Goal: Task Accomplishment & Management: Manage account settings

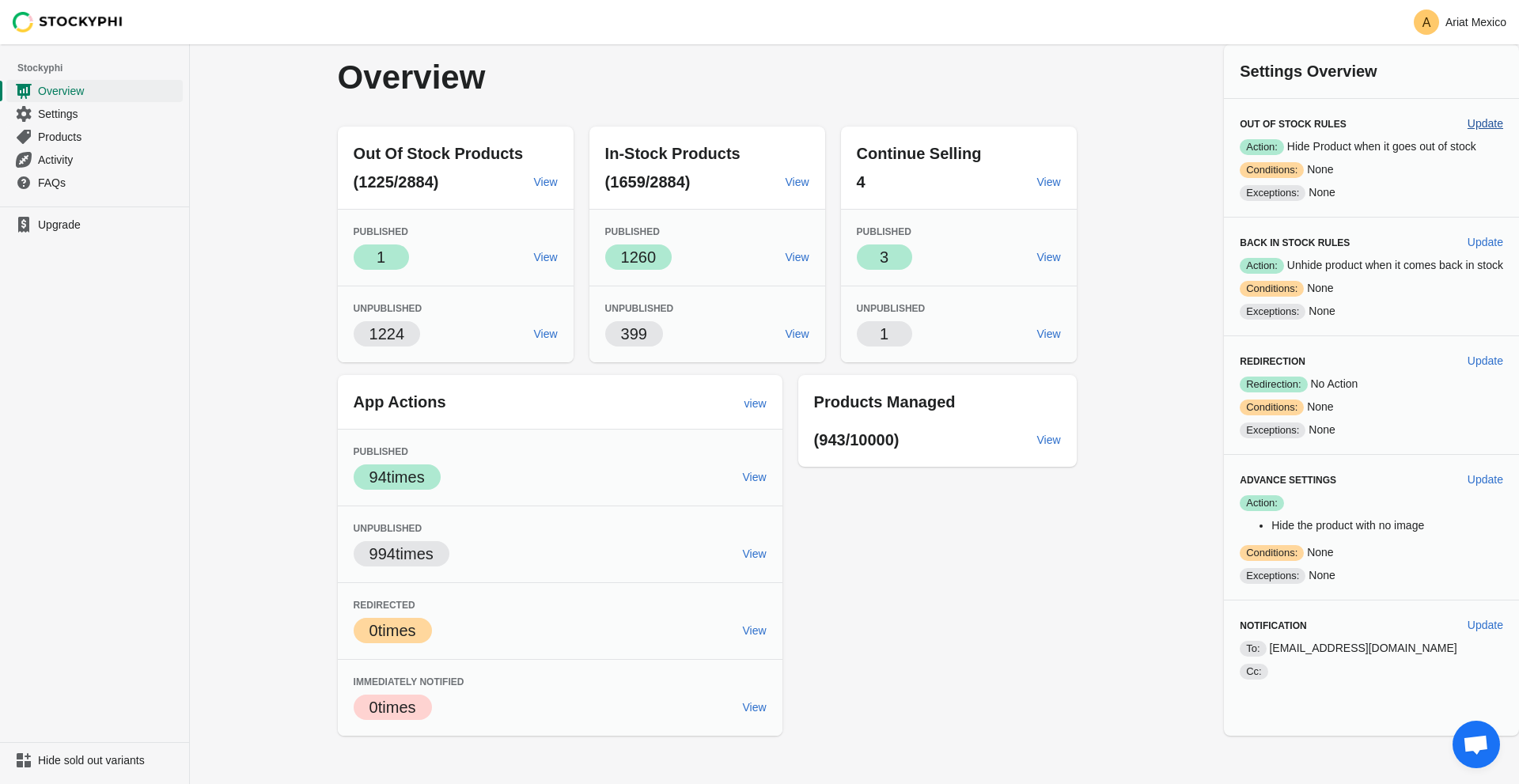
click at [1482, 124] on span "Update" at bounding box center [1485, 123] width 35 height 12
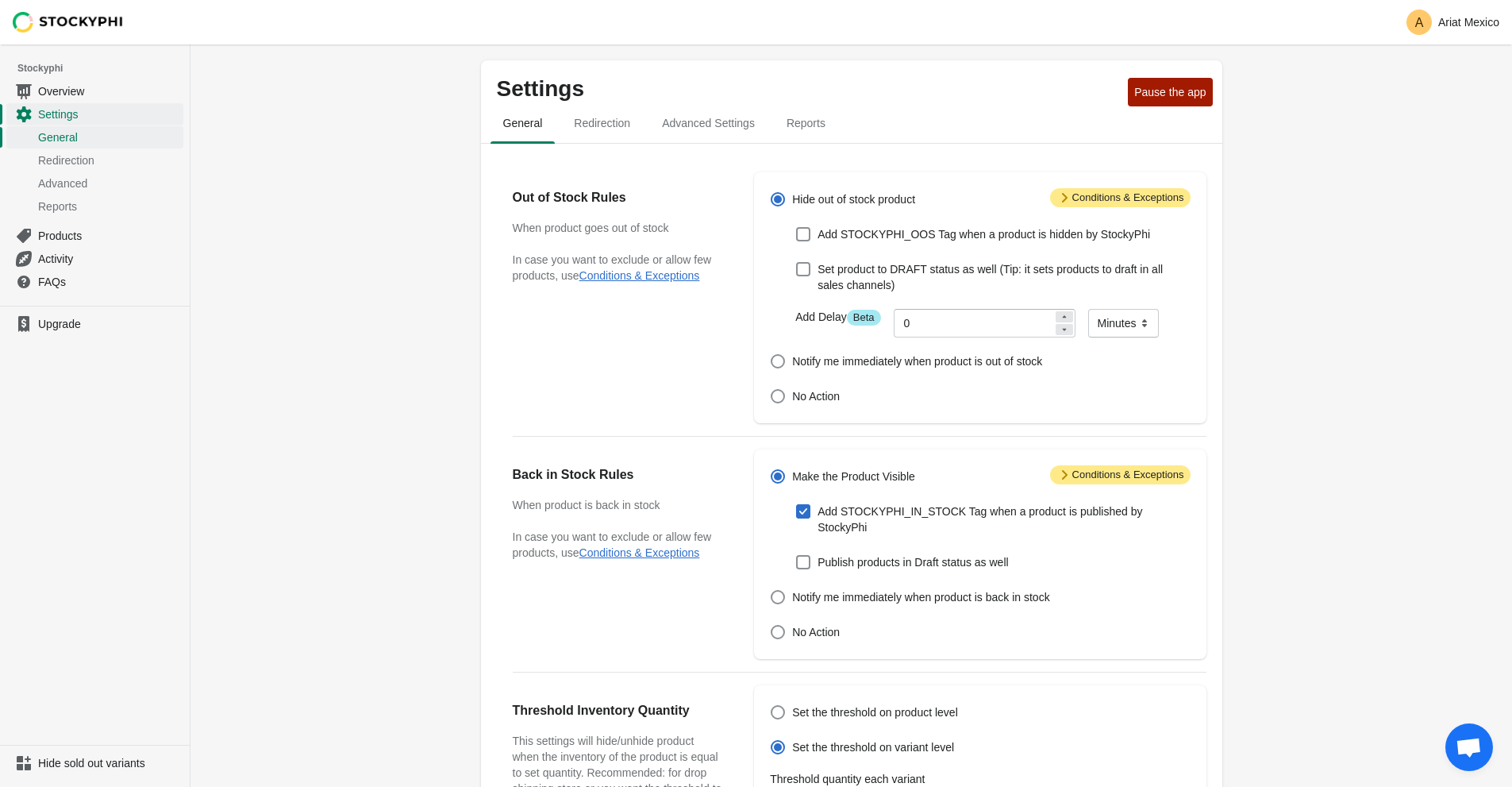
scroll to position [372, 0]
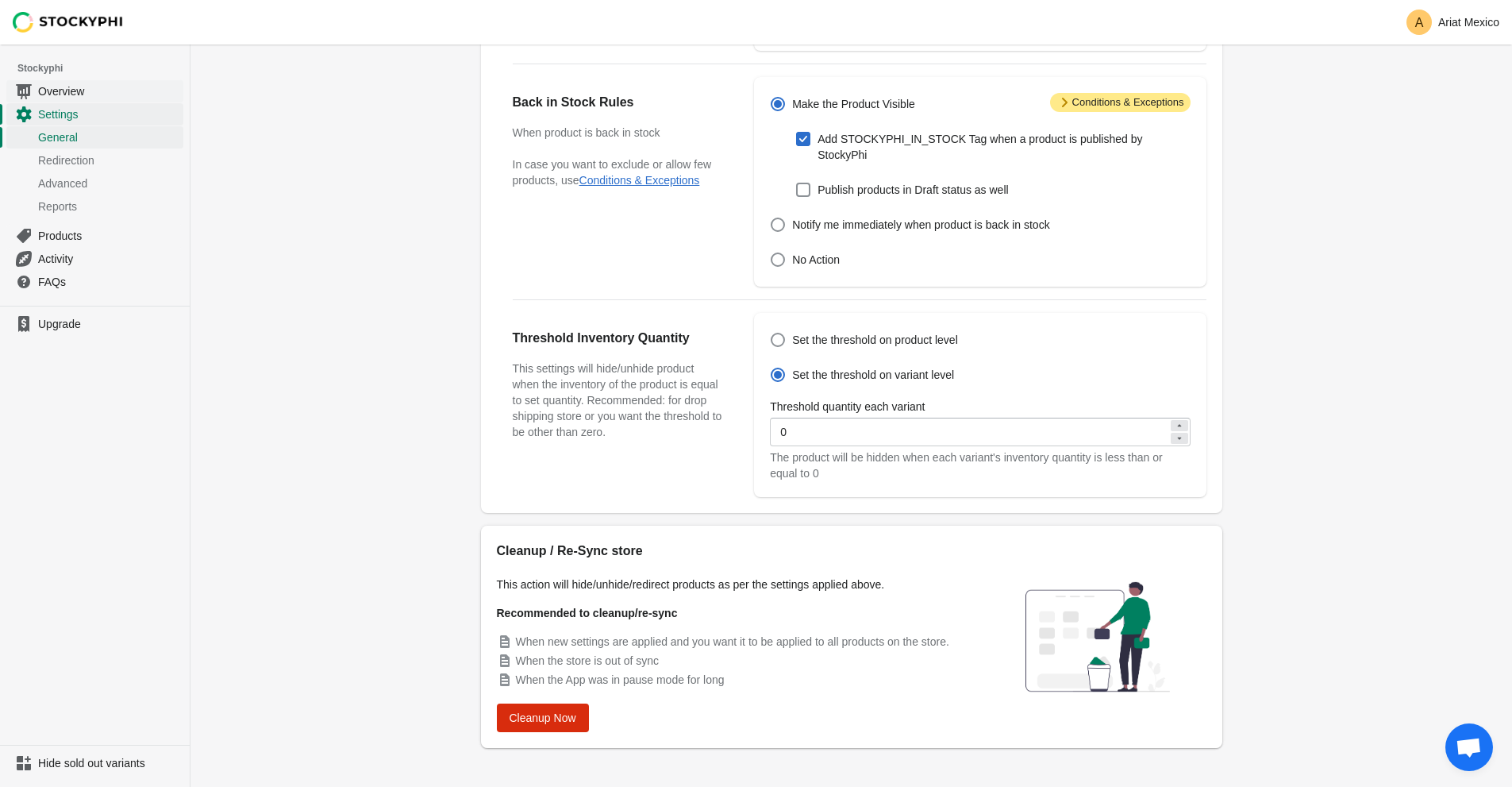
click at [71, 91] on span "Overview" at bounding box center [109, 91] width 142 height 16
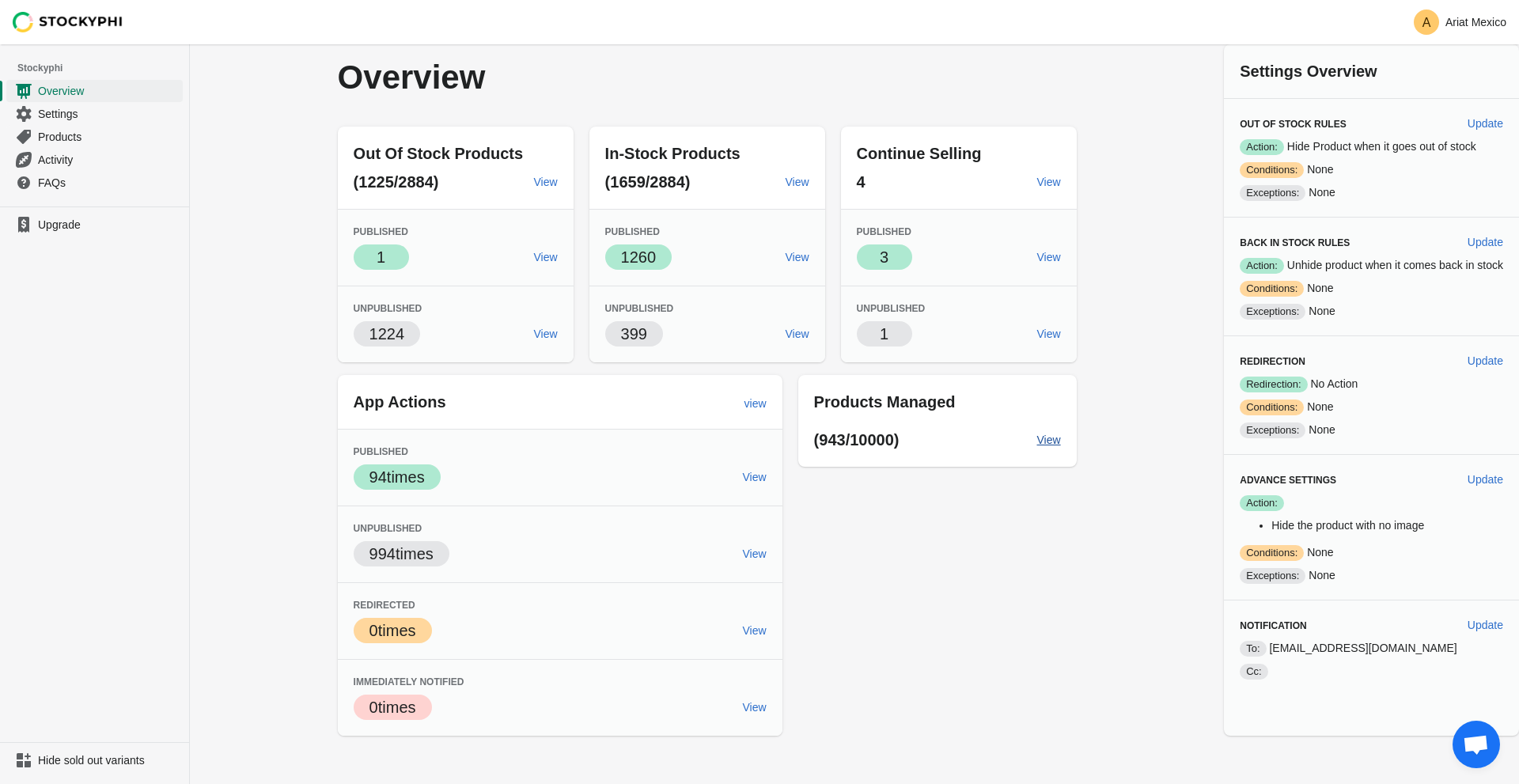
click at [1051, 439] on span "View" at bounding box center [1049, 439] width 24 height 12
click at [77, 155] on span "Activity" at bounding box center [109, 159] width 141 height 16
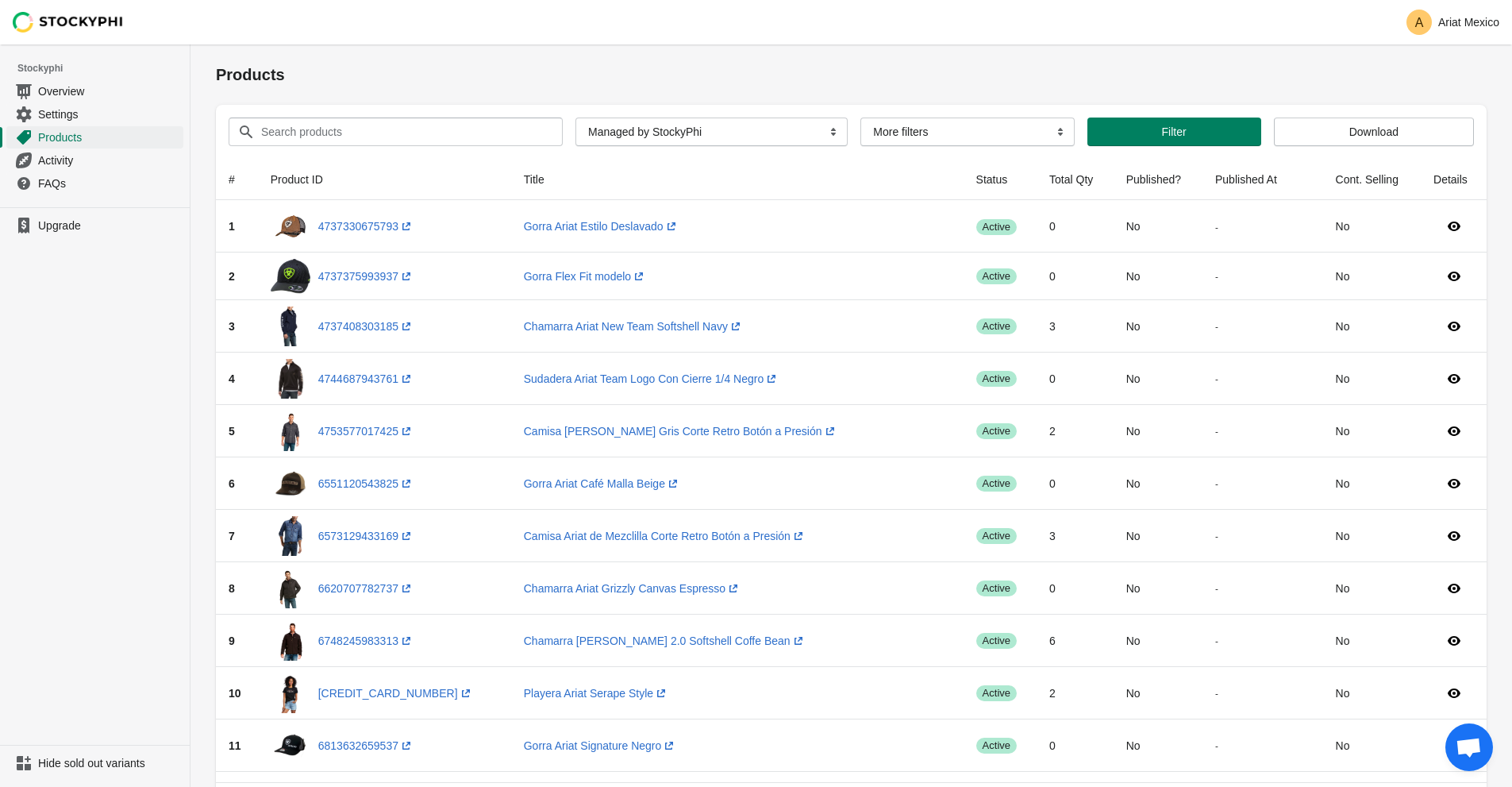
click at [416, 109] on div "Search products Clear All Products InStock InStock Published InStock Un-Publish…" at bounding box center [845, 124] width 1258 height 41
drag, startPoint x: 398, startPoint y: 126, endPoint x: 401, endPoint y: 115, distance: 11.4
click at [395, 125] on input "Search products" at bounding box center [397, 132] width 274 height 29
paste input "Mallas de Asiento Completo Ariat Eos 2.0"
click at [215, 44] on button "Submit" at bounding box center [237, 52] width 45 height 16
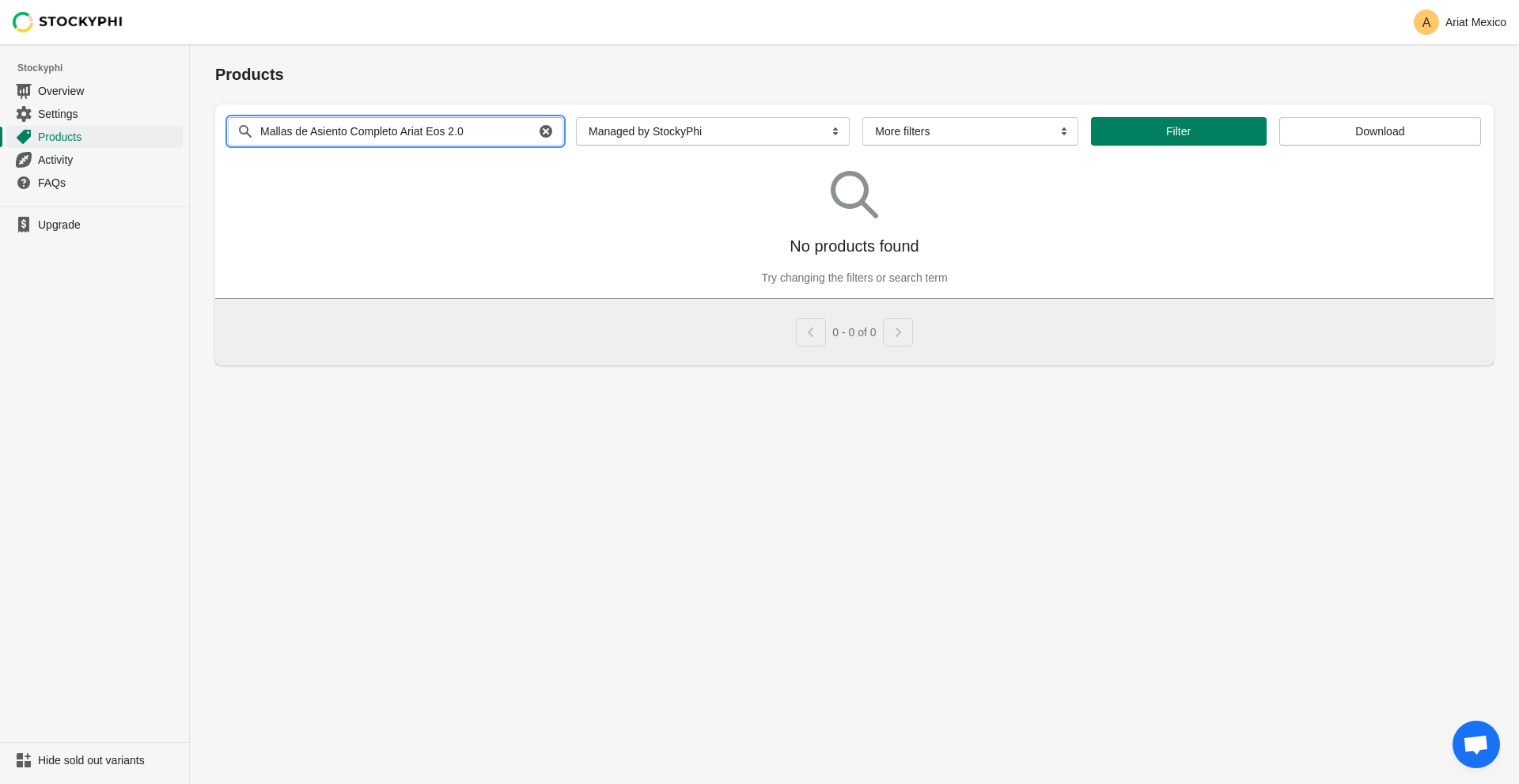
drag, startPoint x: 482, startPoint y: 137, endPoint x: 403, endPoint y: 134, distance: 79.1
click at [403, 134] on input "Mallas de Asiento Completo Ariat Eos 2.0" at bounding box center [397, 132] width 275 height 29
type input "Mallas de Asiento Completo"
click at [215, 44] on button "Submit" at bounding box center [237, 52] width 45 height 16
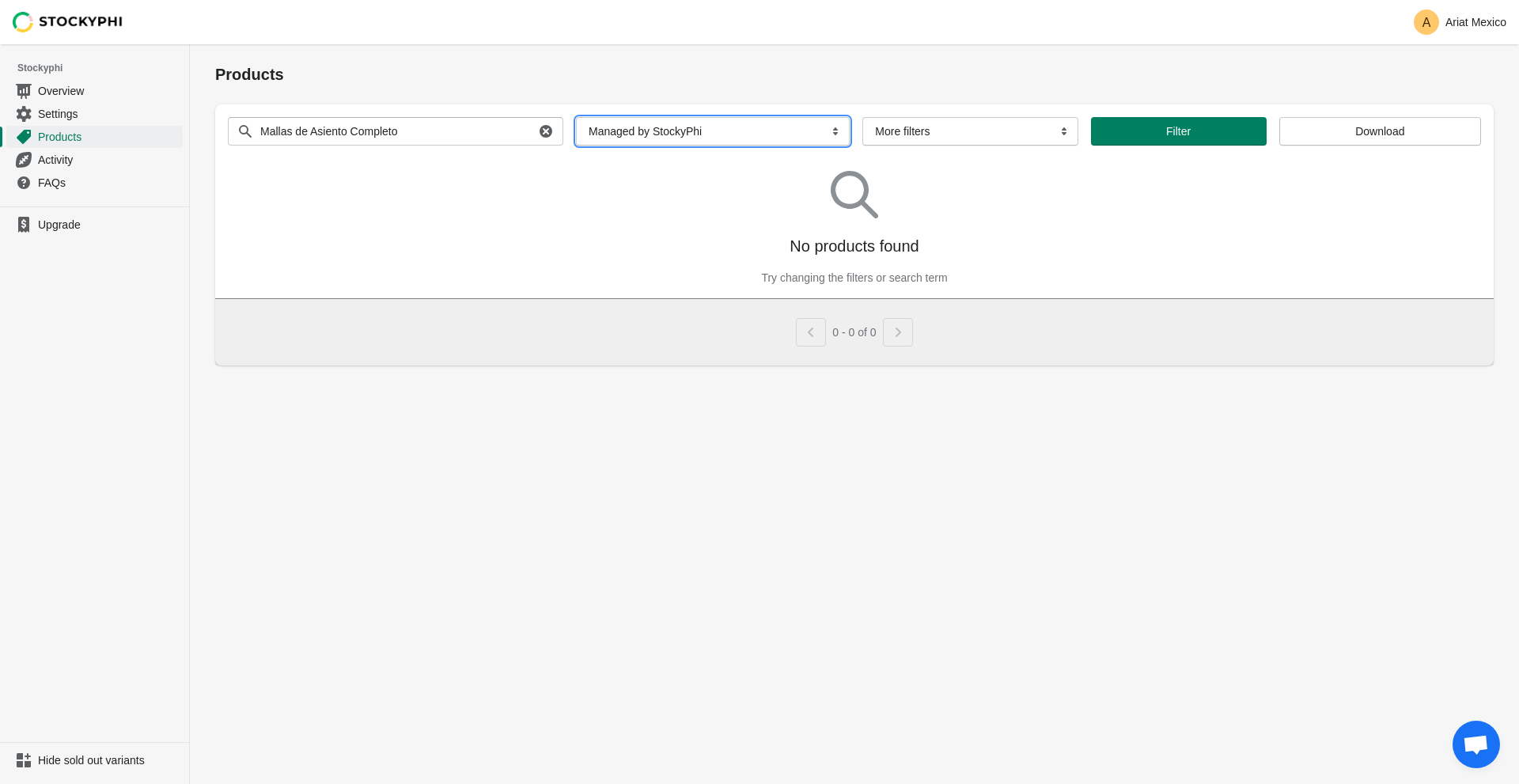
click at [770, 136] on select "All Products InStock InStock Published InStock Un-Published OOS OOS Published O…" at bounding box center [713, 132] width 274 height 29
select select
click at [576, 117] on select "All Products InStock InStock Published InStock Un-Published OOS OOS Published O…" at bounding box center [713, 132] width 274 height 29
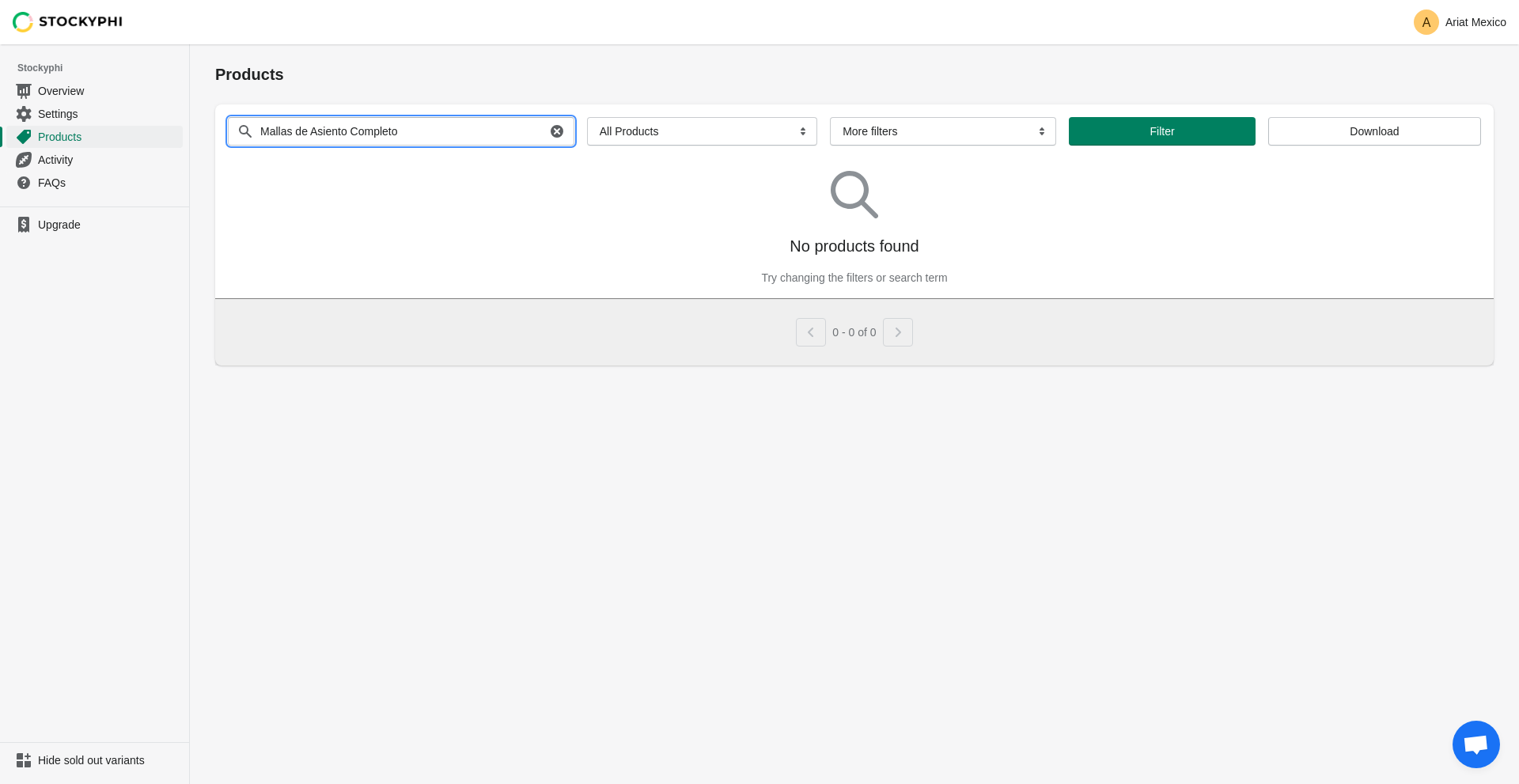
click at [487, 134] on input "Mallas de Asiento Completo" at bounding box center [403, 132] width 286 height 29
click at [215, 44] on button "Submit" at bounding box center [237, 52] width 45 height 16
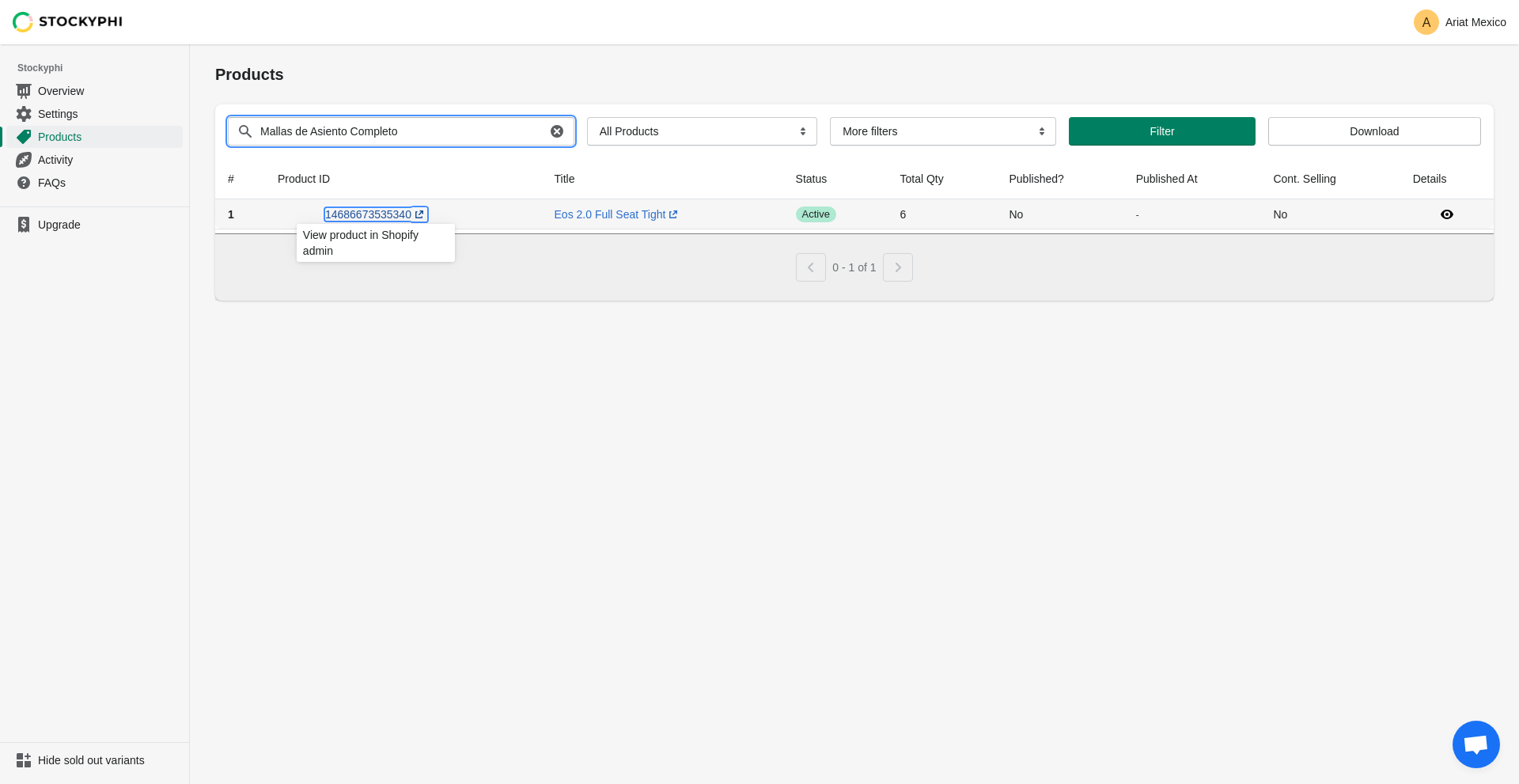
click at [371, 217] on link "14686673535340 (opens a new window)" at bounding box center [376, 214] width 102 height 12
click at [809, 212] on span "Success active" at bounding box center [816, 214] width 40 height 16
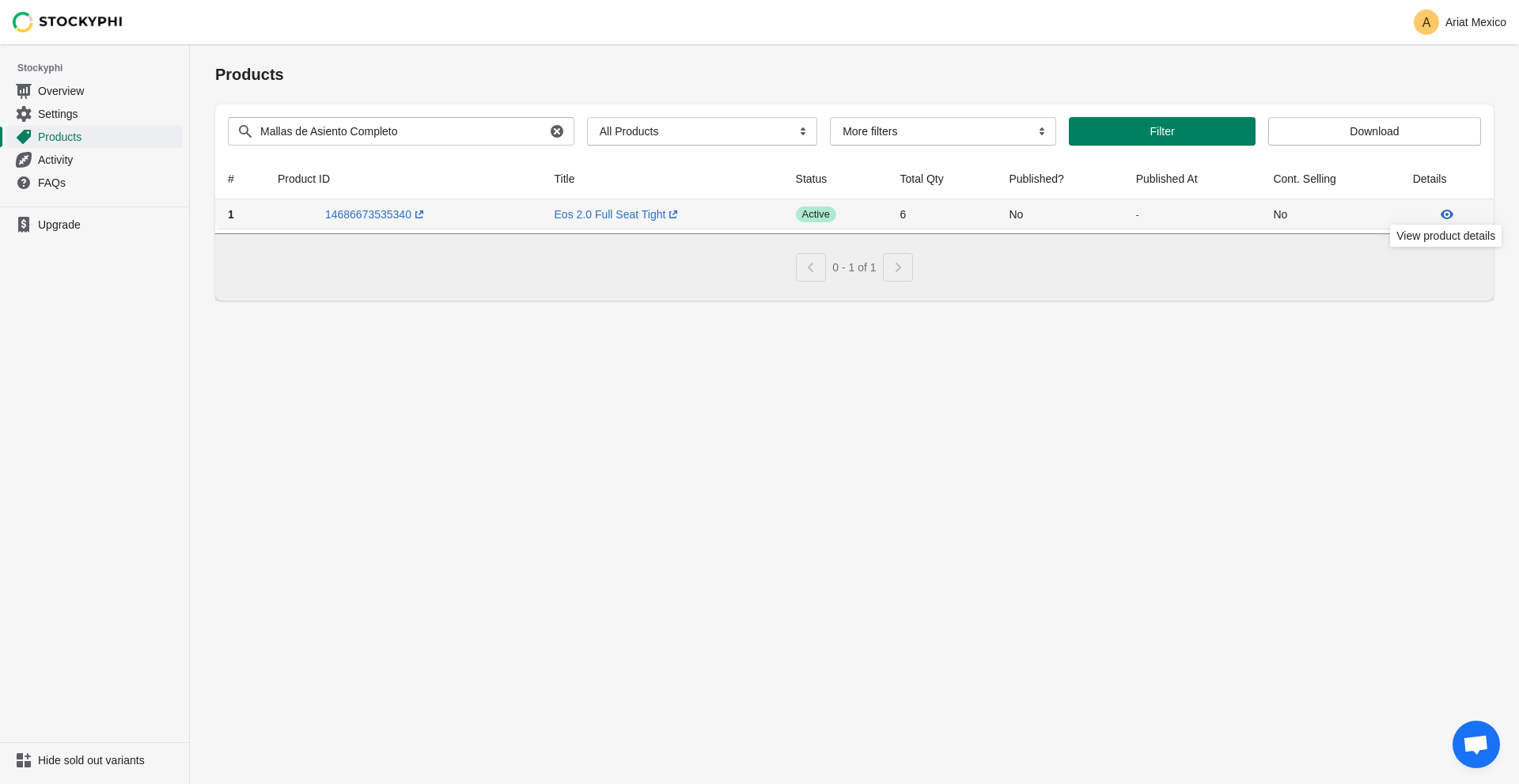
click at [1441, 218] on icon at bounding box center [1446, 214] width 16 height 16
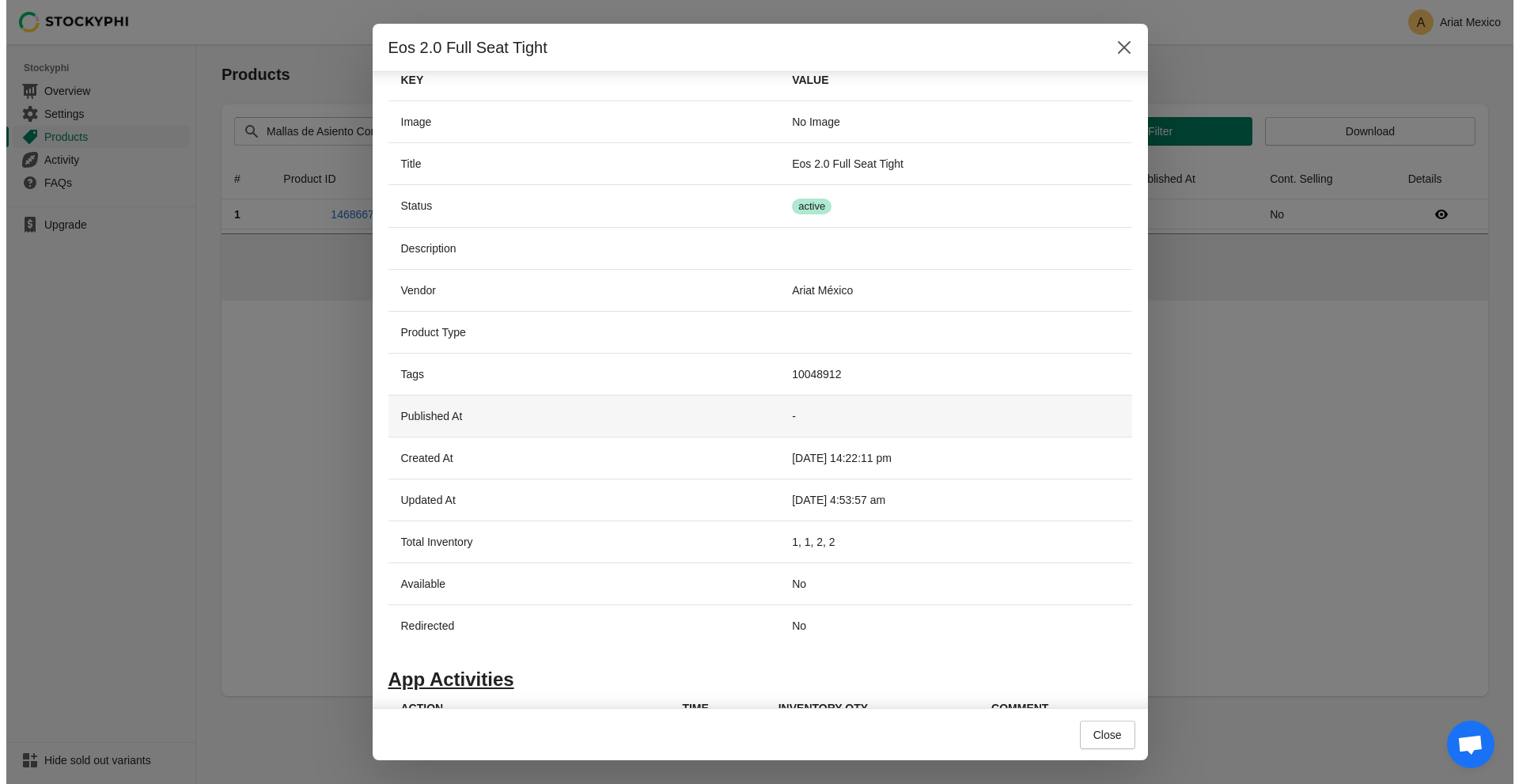
scroll to position [65, 0]
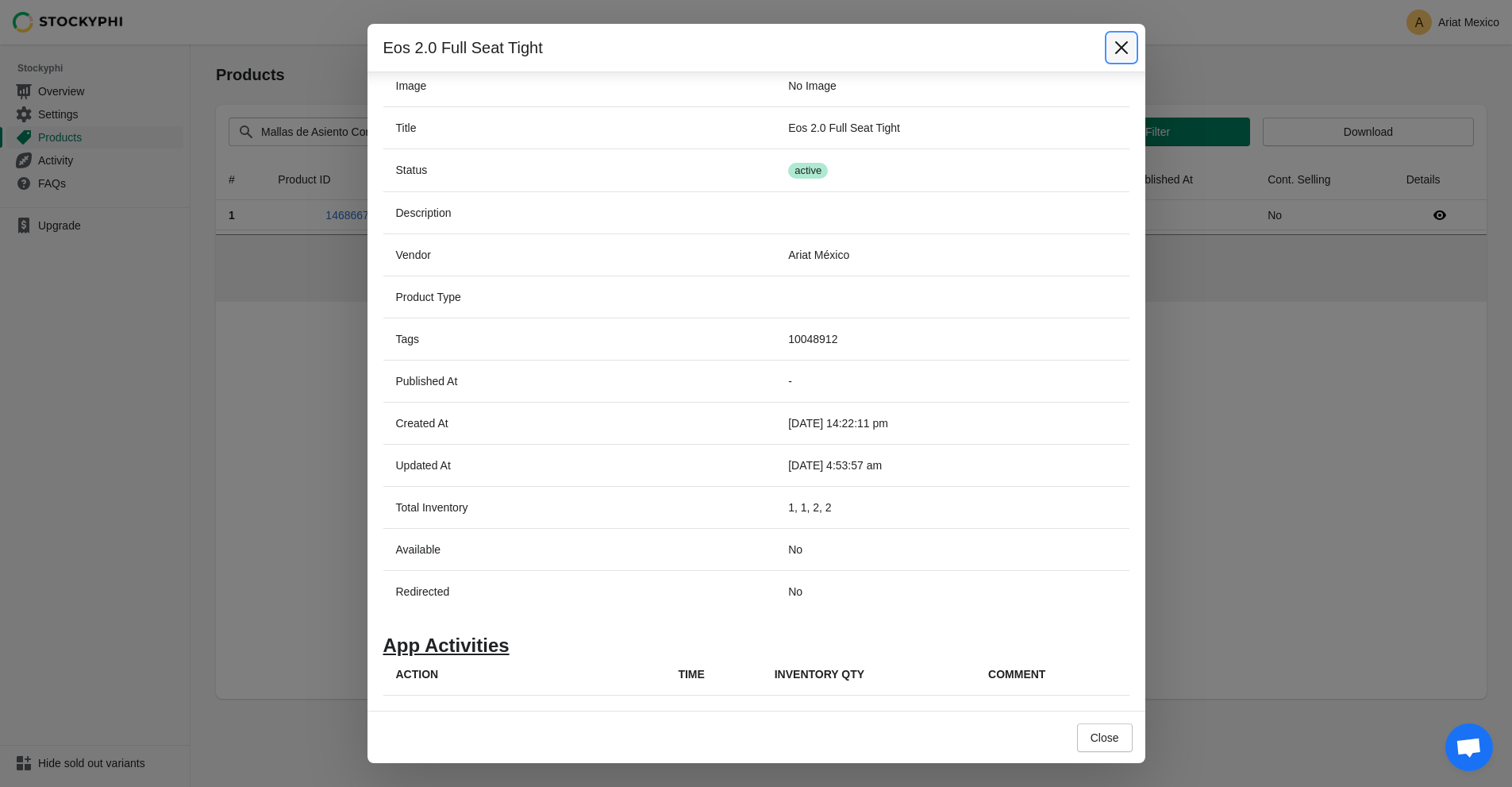
click at [1129, 44] on icon "Close" at bounding box center [1121, 47] width 16 height 16
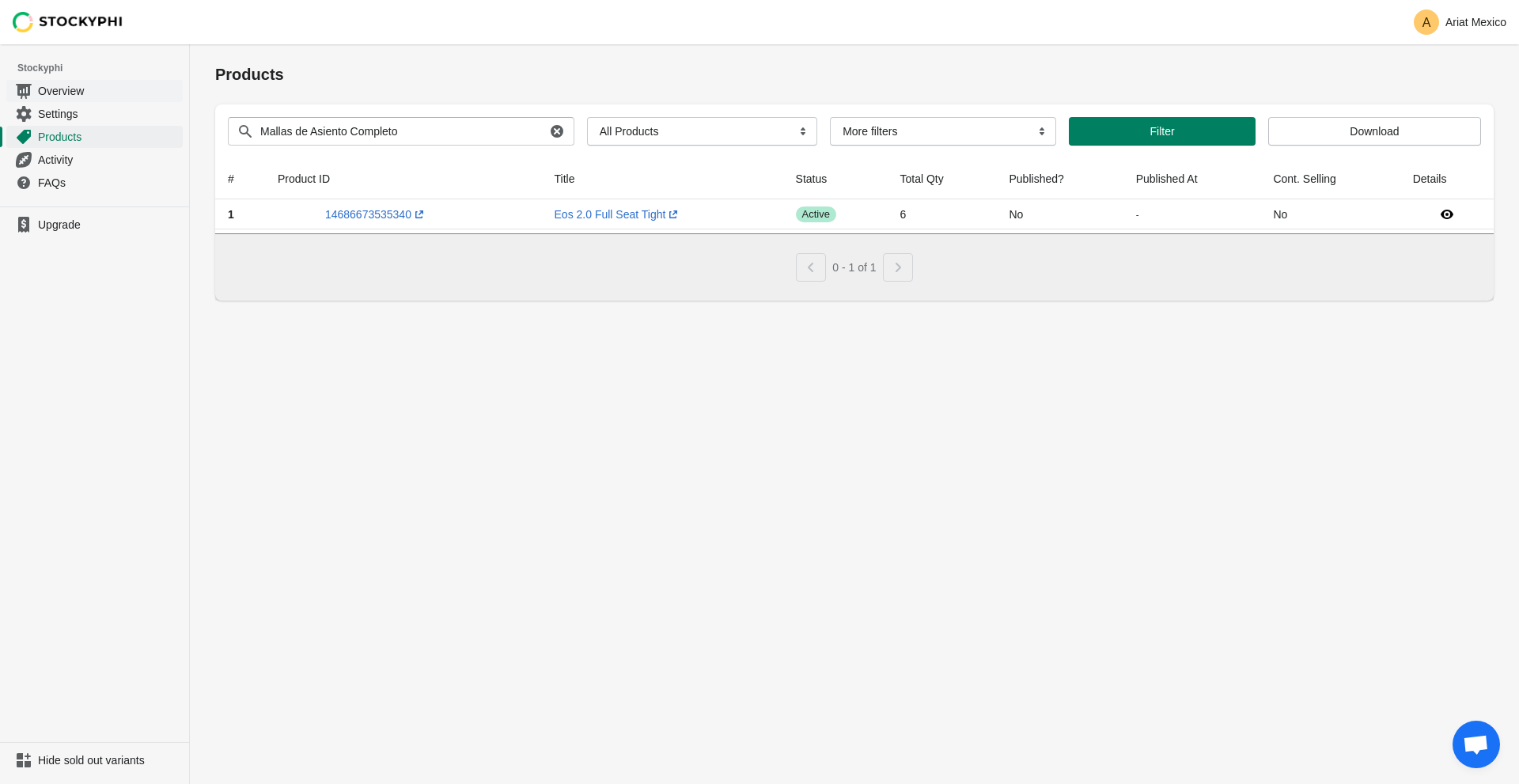
click at [52, 86] on span "Overview" at bounding box center [109, 91] width 141 height 16
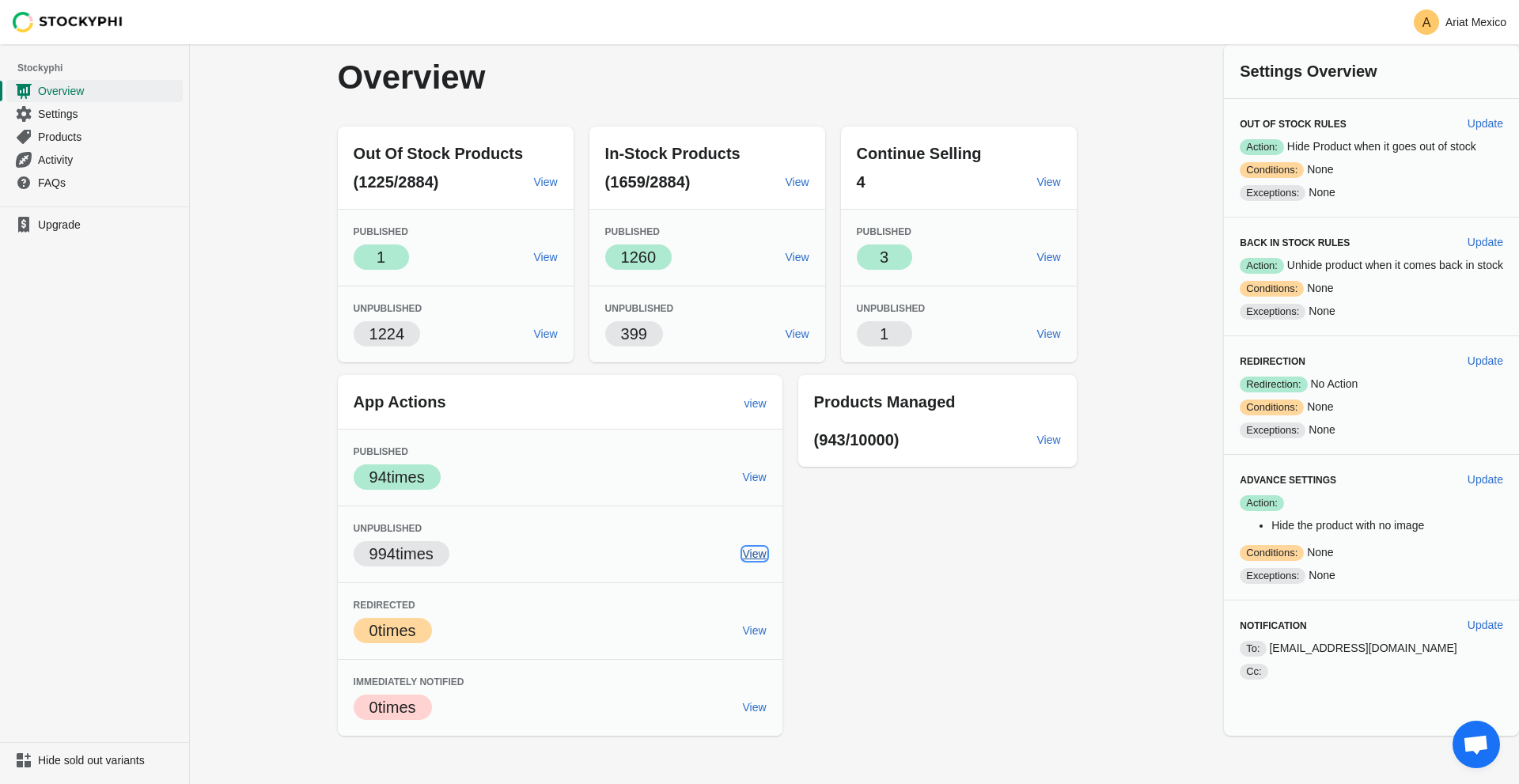
click at [746, 551] on span "View" at bounding box center [754, 553] width 24 height 12
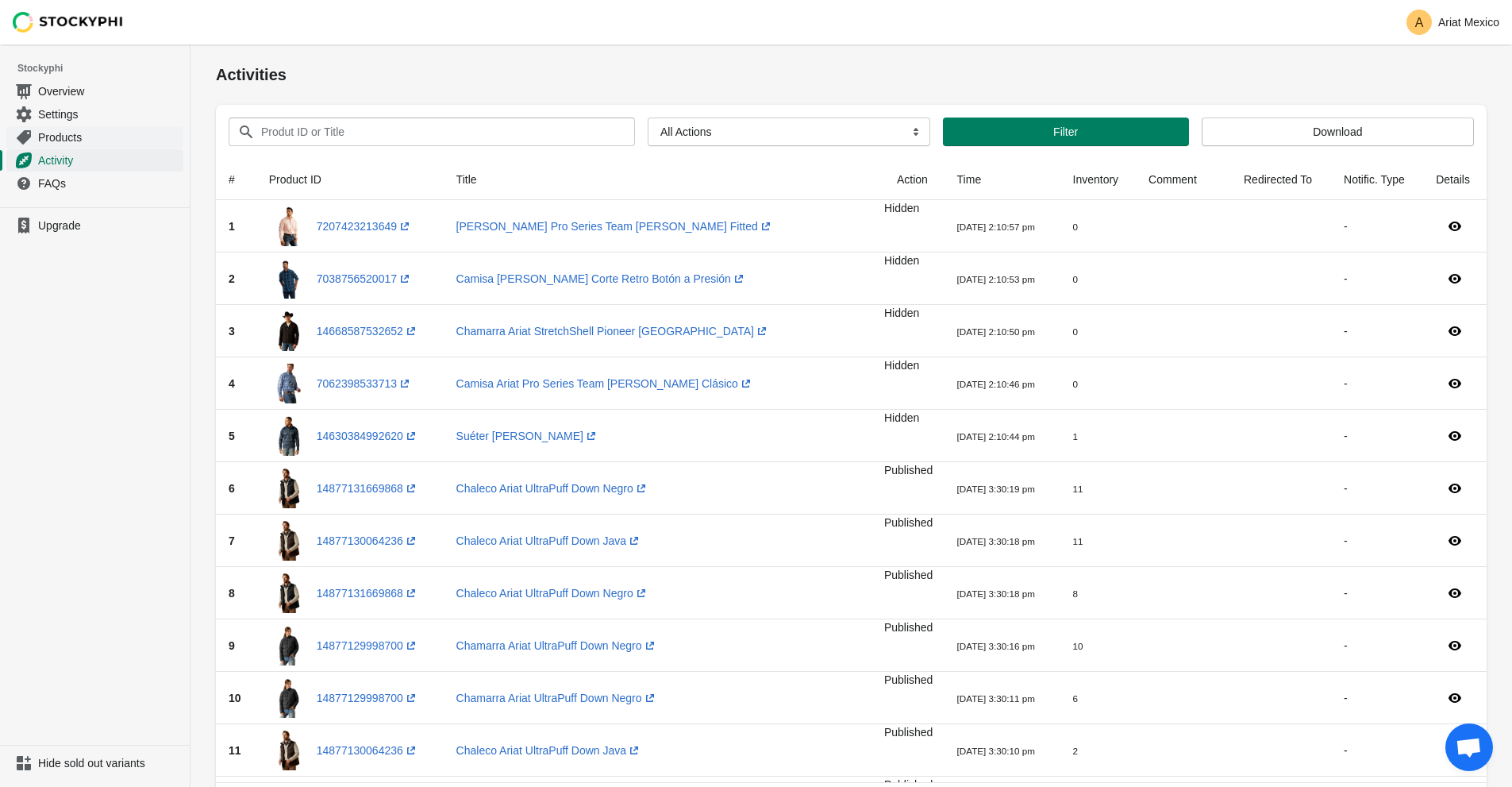
click at [104, 136] on span "Products" at bounding box center [109, 137] width 142 height 16
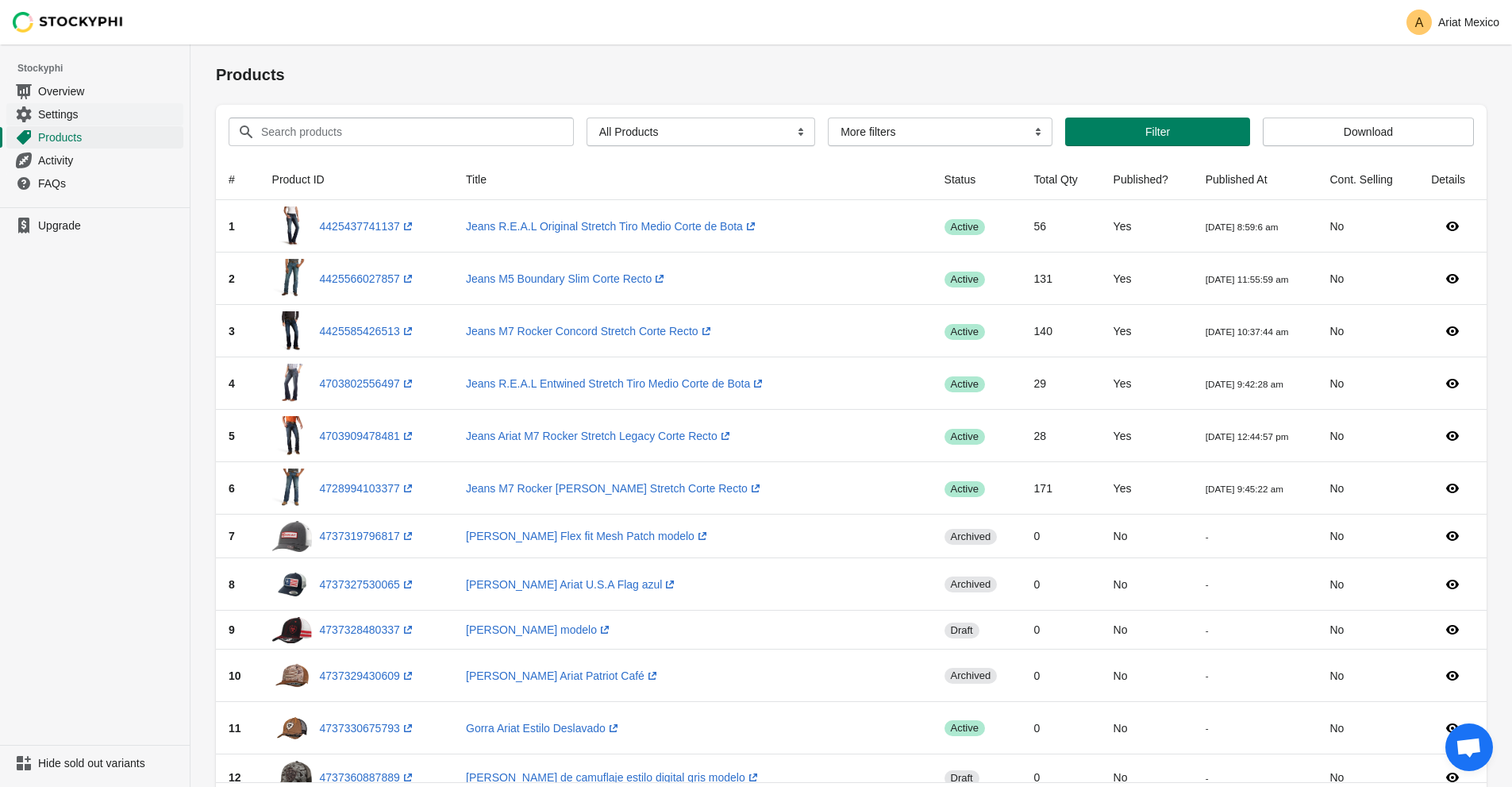
click at [60, 109] on span "Settings" at bounding box center [109, 114] width 142 height 16
click at [77, 95] on span "Overview" at bounding box center [109, 91] width 142 height 16
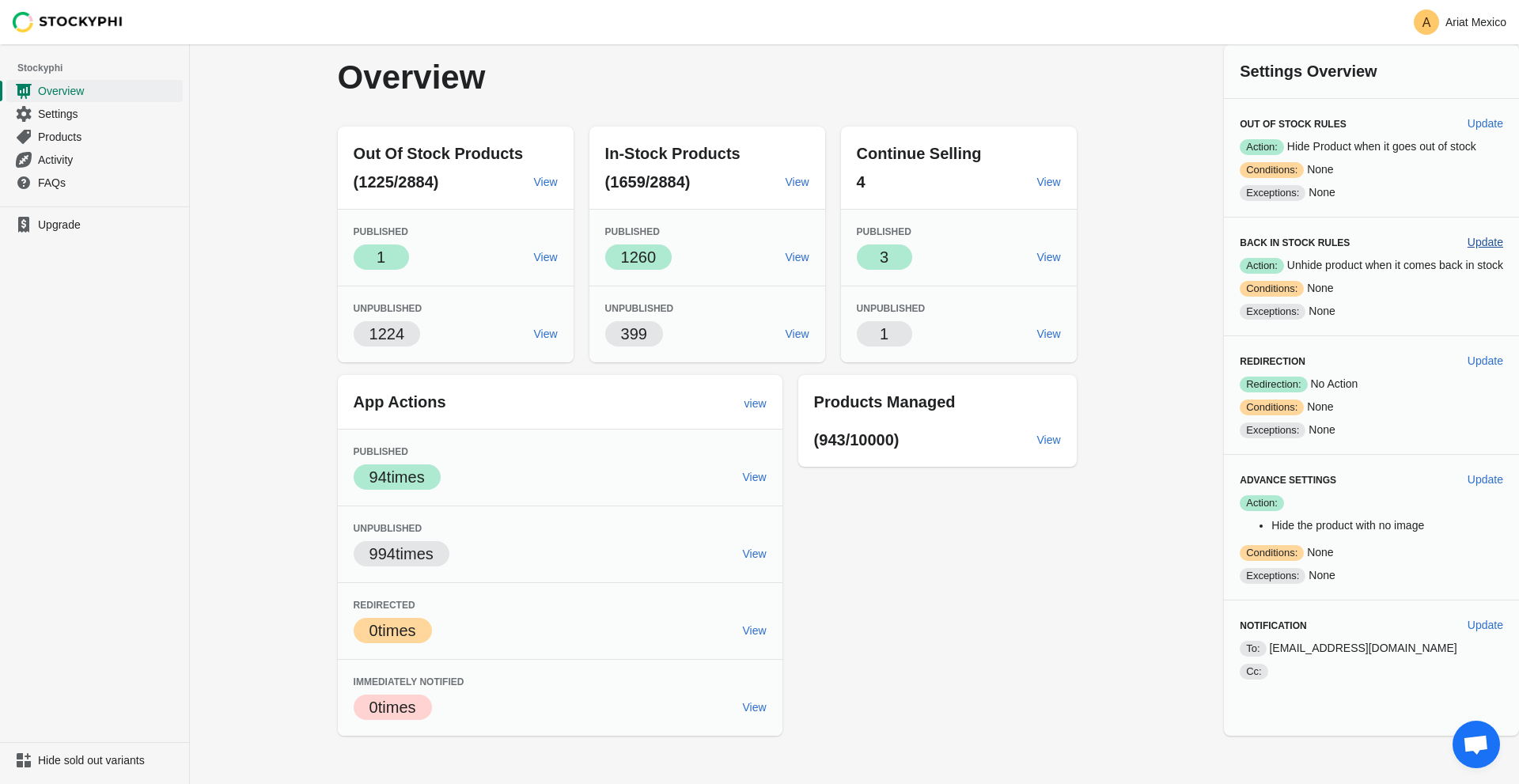
click at [1468, 238] on span "Update" at bounding box center [1485, 241] width 35 height 12
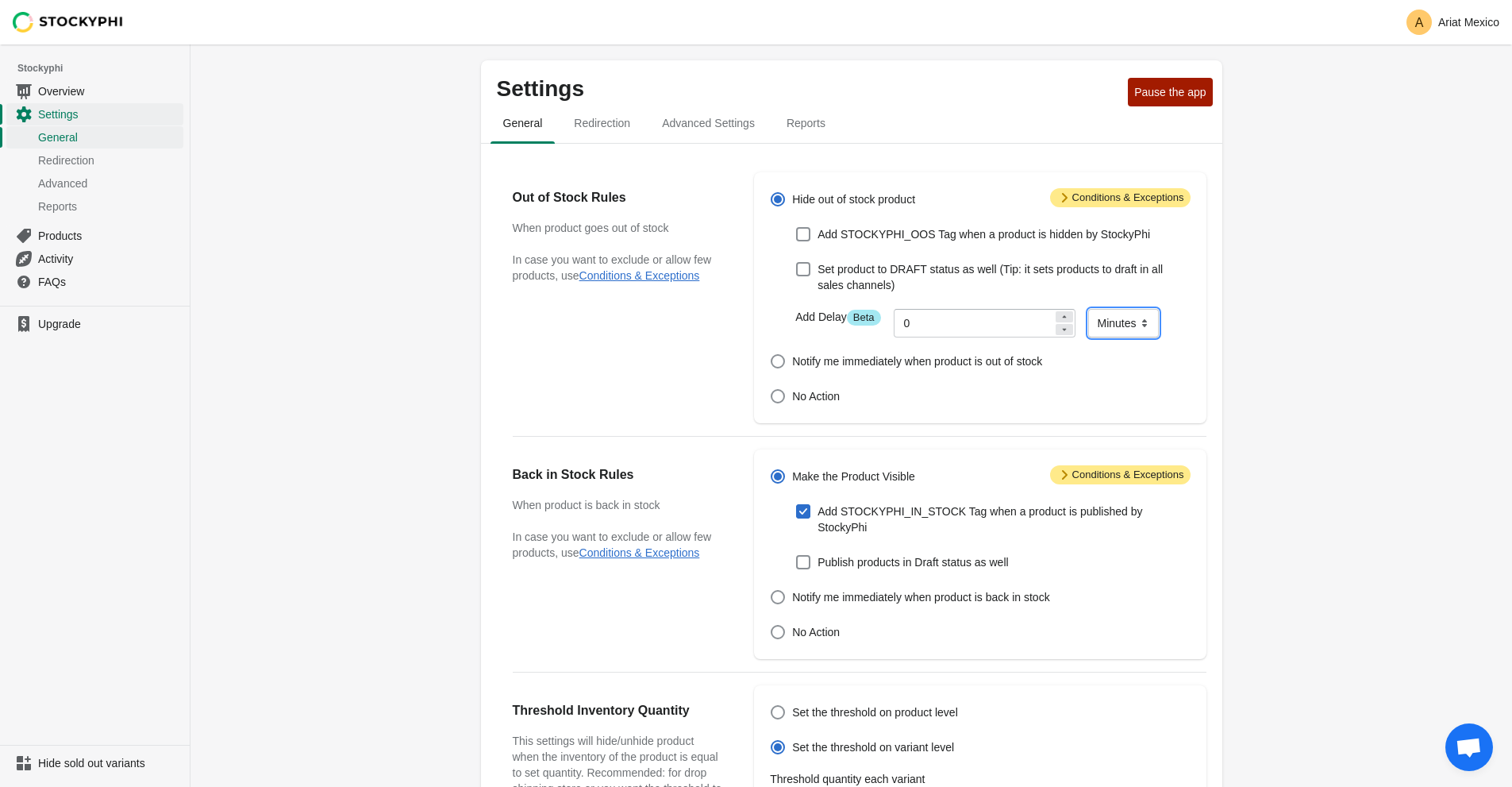
click at [1107, 326] on select "Minutes Hours Days" at bounding box center [1124, 323] width 71 height 29
click at [1283, 318] on div "Settings Pause the app General Redirection Advanced Settings Reports General Re…" at bounding box center [851, 609] width 1321 height 1130
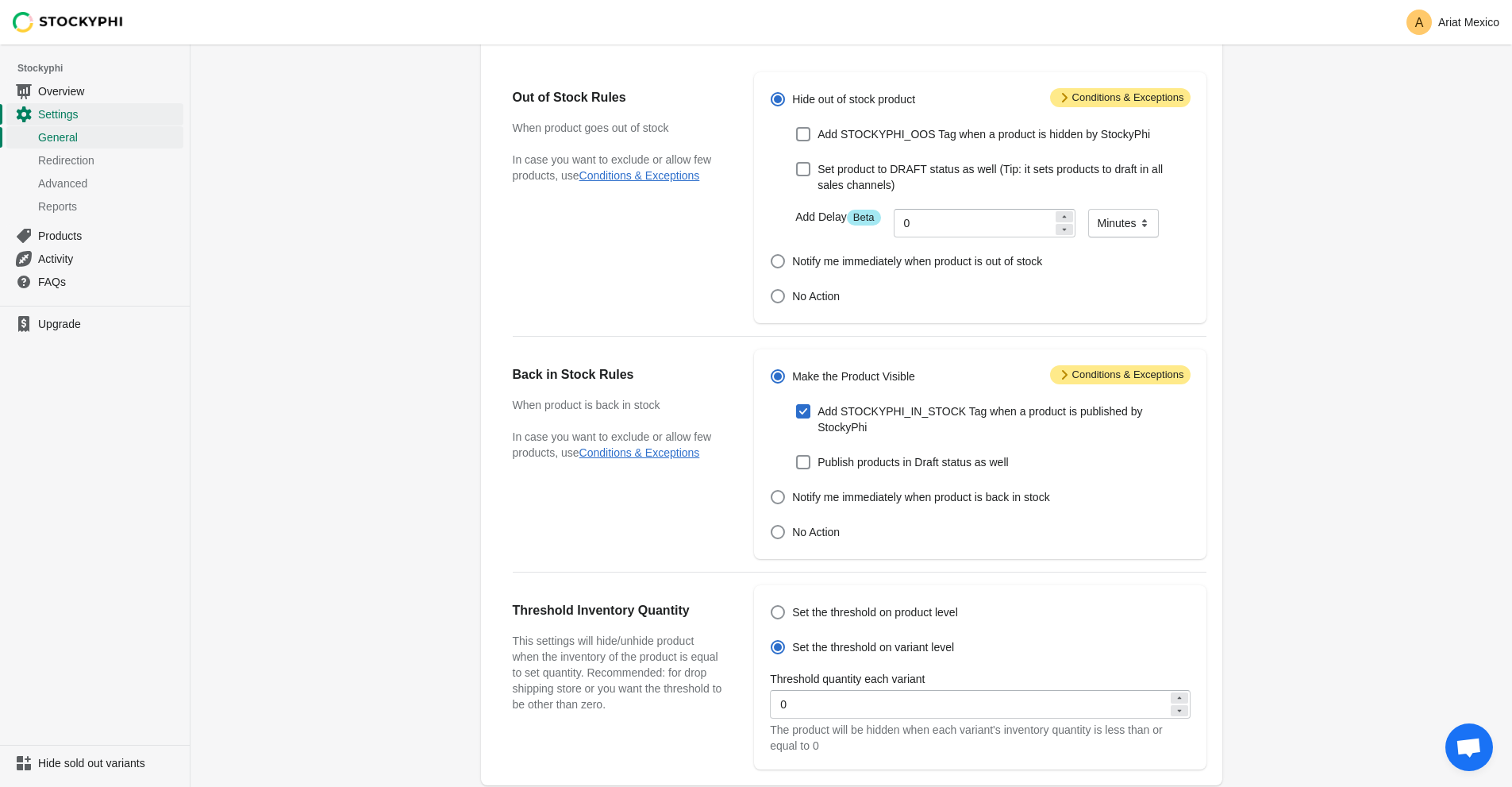
scroll to position [159, 0]
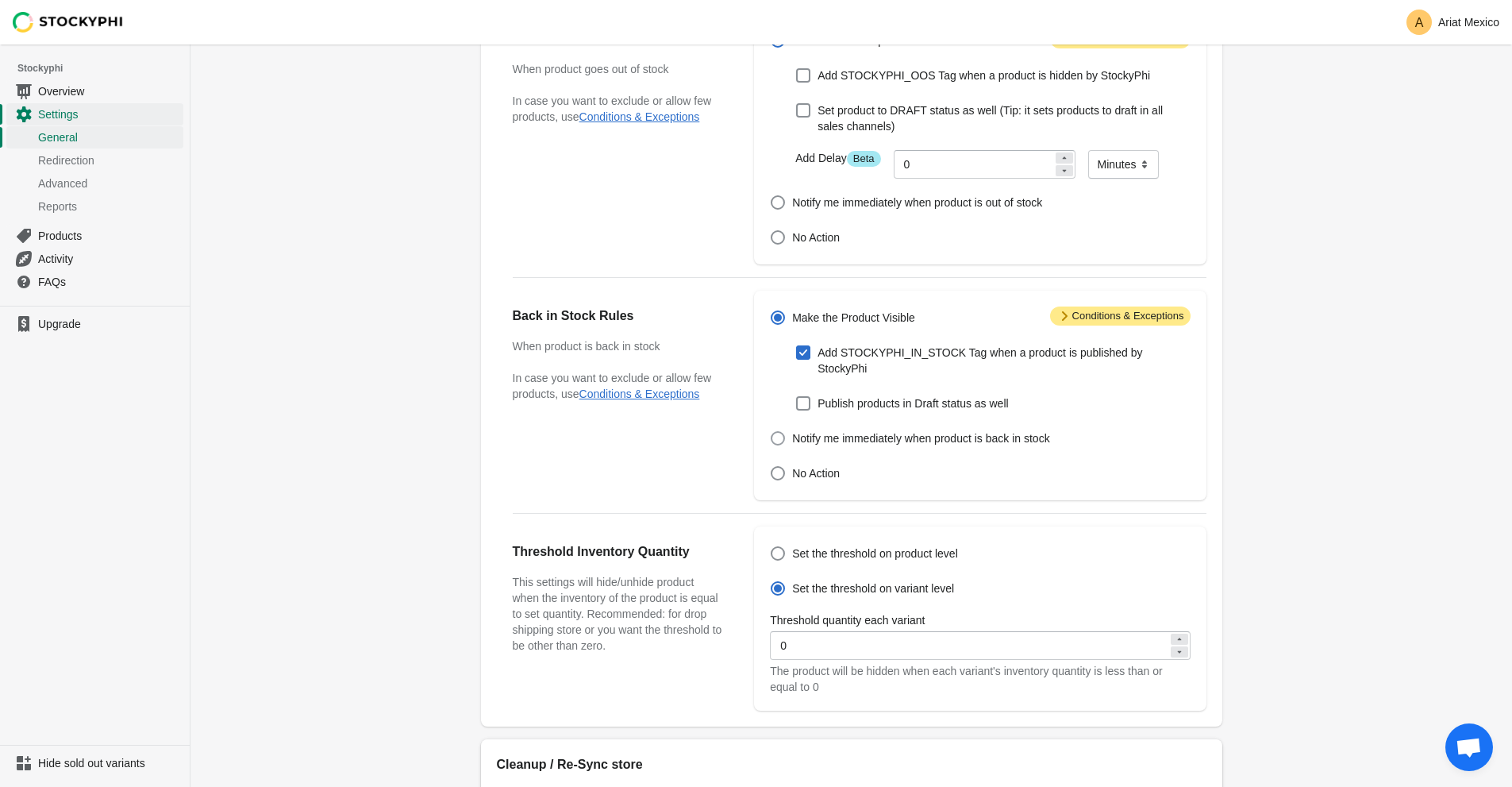
click at [820, 430] on span "Notify me immediately when product is back in stock" at bounding box center [920, 438] width 258 height 16
click at [772, 431] on input "Notify me immediately when product is back in stock" at bounding box center [771, 431] width 1 height 1
radio input "true"
checkbox input "false"
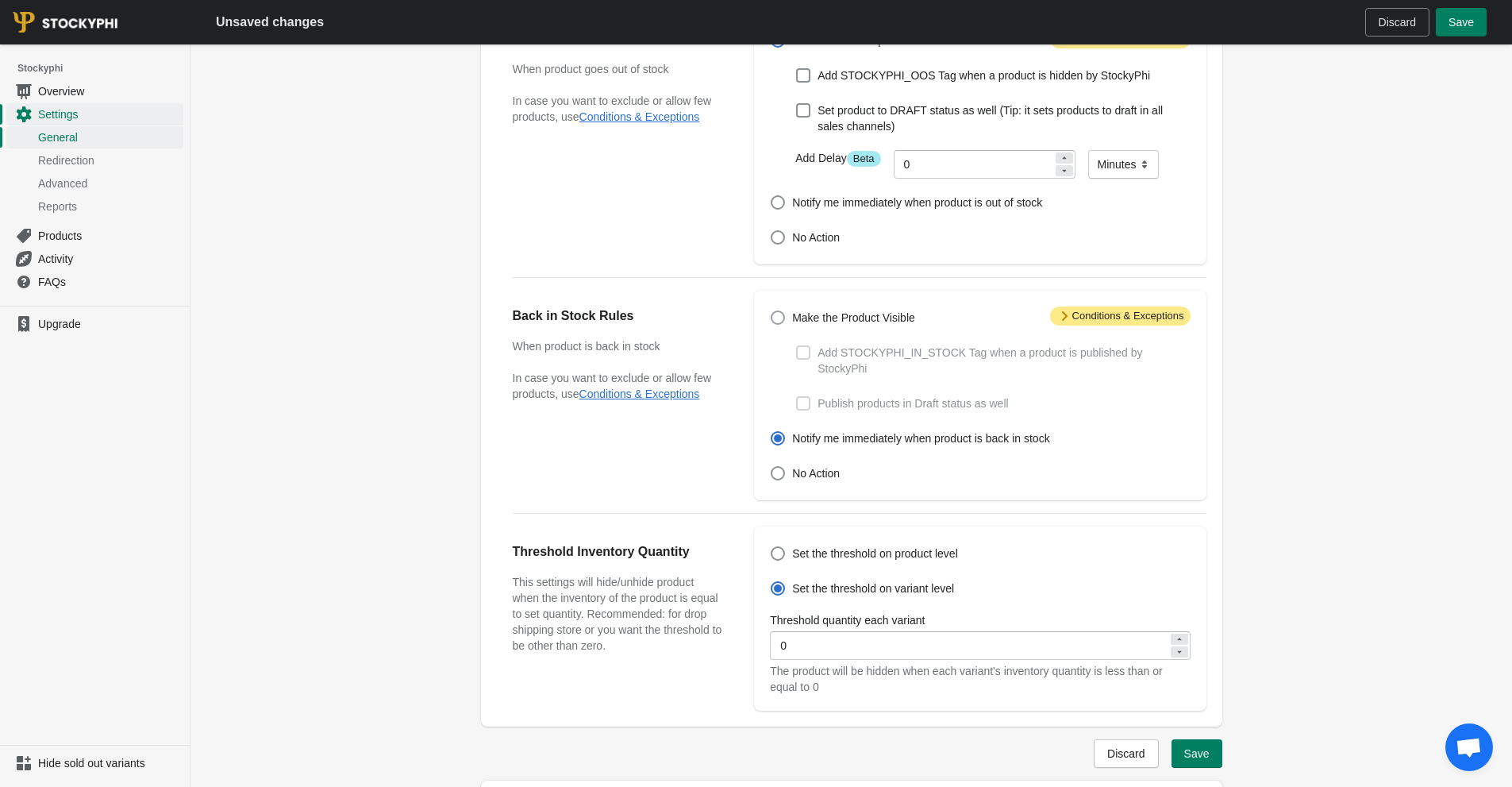
click at [784, 326] on span at bounding box center [778, 317] width 16 height 16
click at [772, 311] on input "Make the Product Visible" at bounding box center [771, 310] width 1 height 1
radio input "true"
click at [800, 357] on span at bounding box center [802, 352] width 14 height 14
click at [797, 346] on input "Add STOCKYPHI_IN_STOCK Tag when a product is published by StockyPhi" at bounding box center [796, 346] width 1 height 1
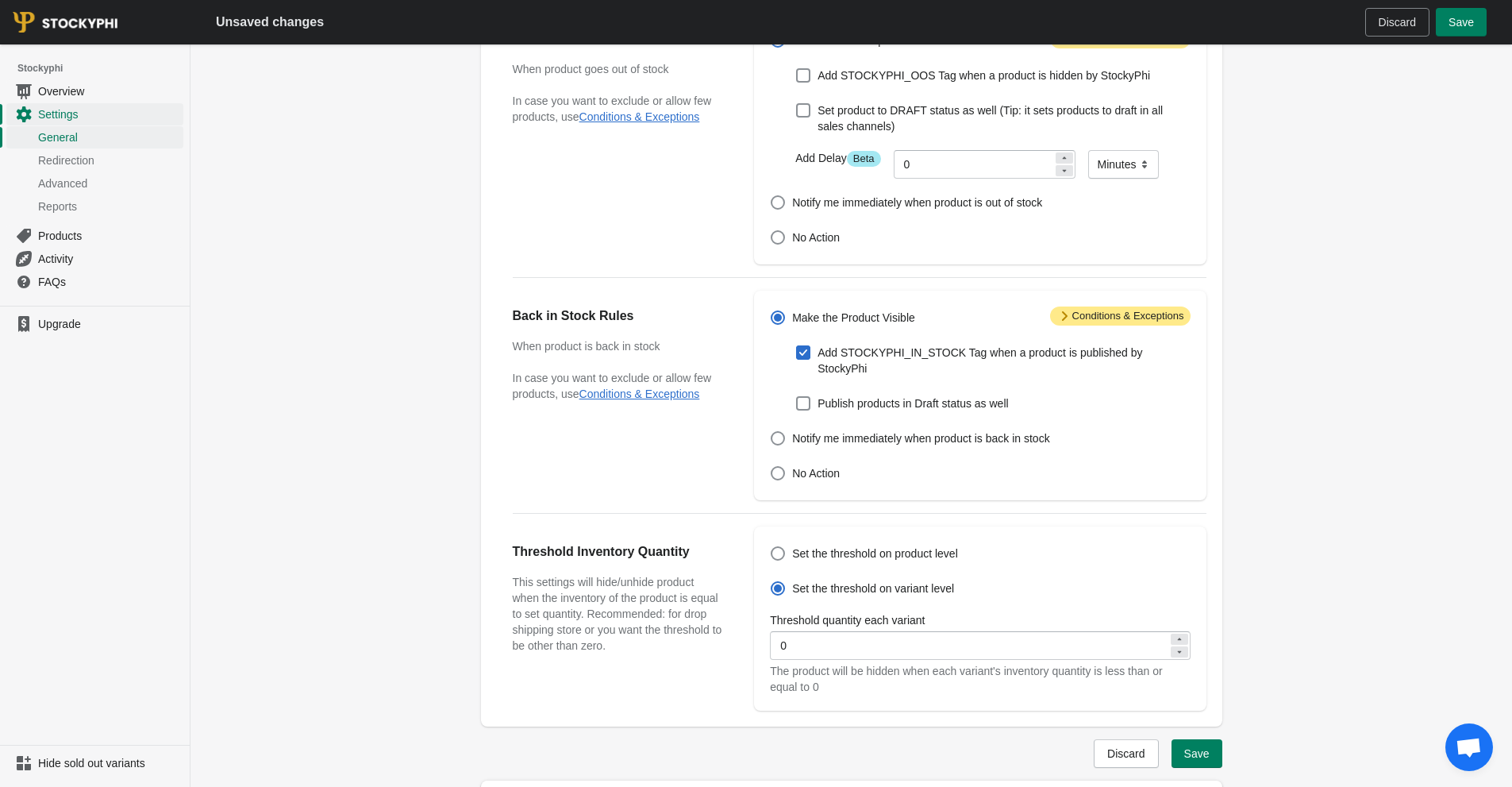
checkbox input "true"
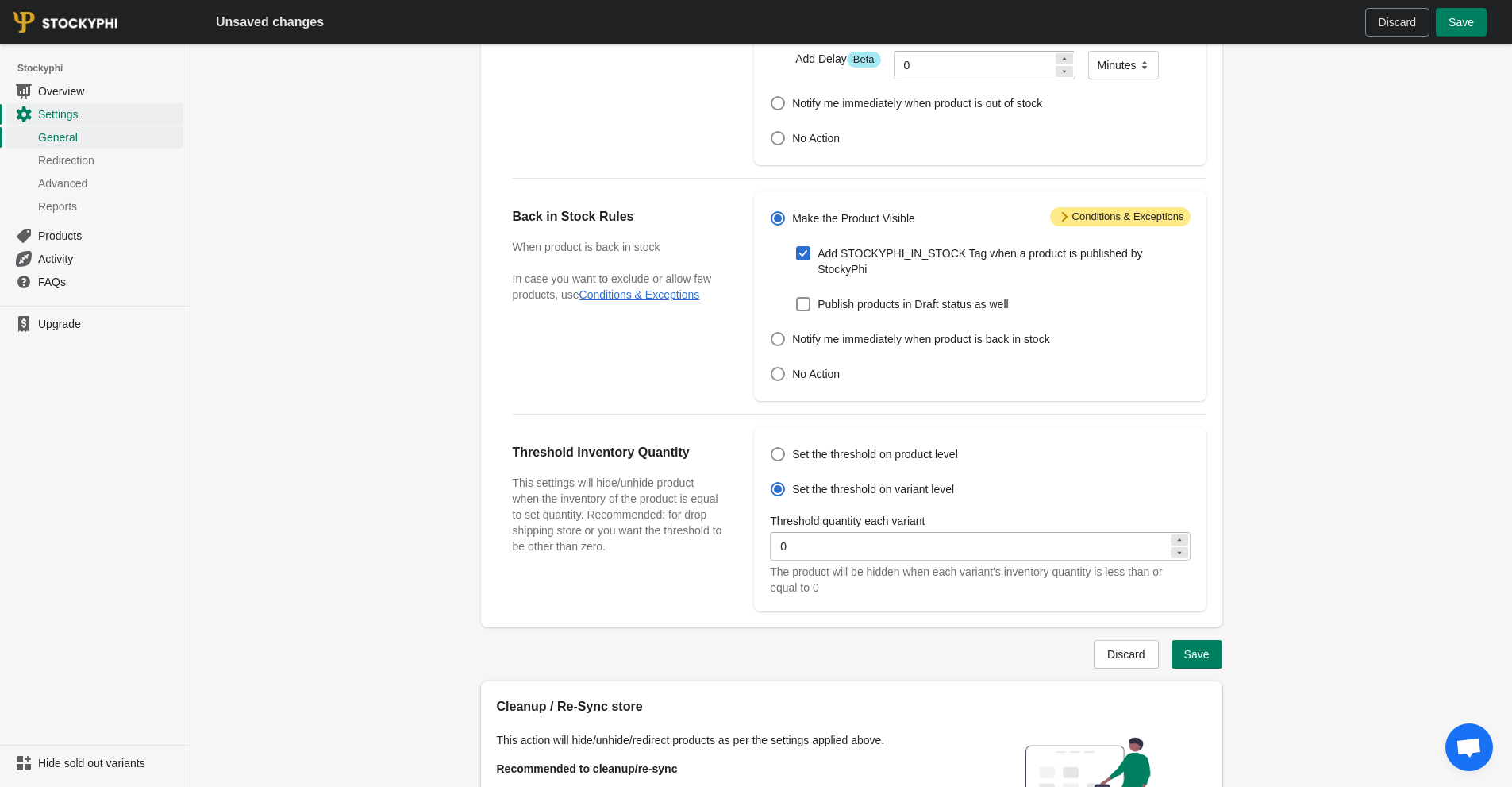
scroll to position [318, 0]
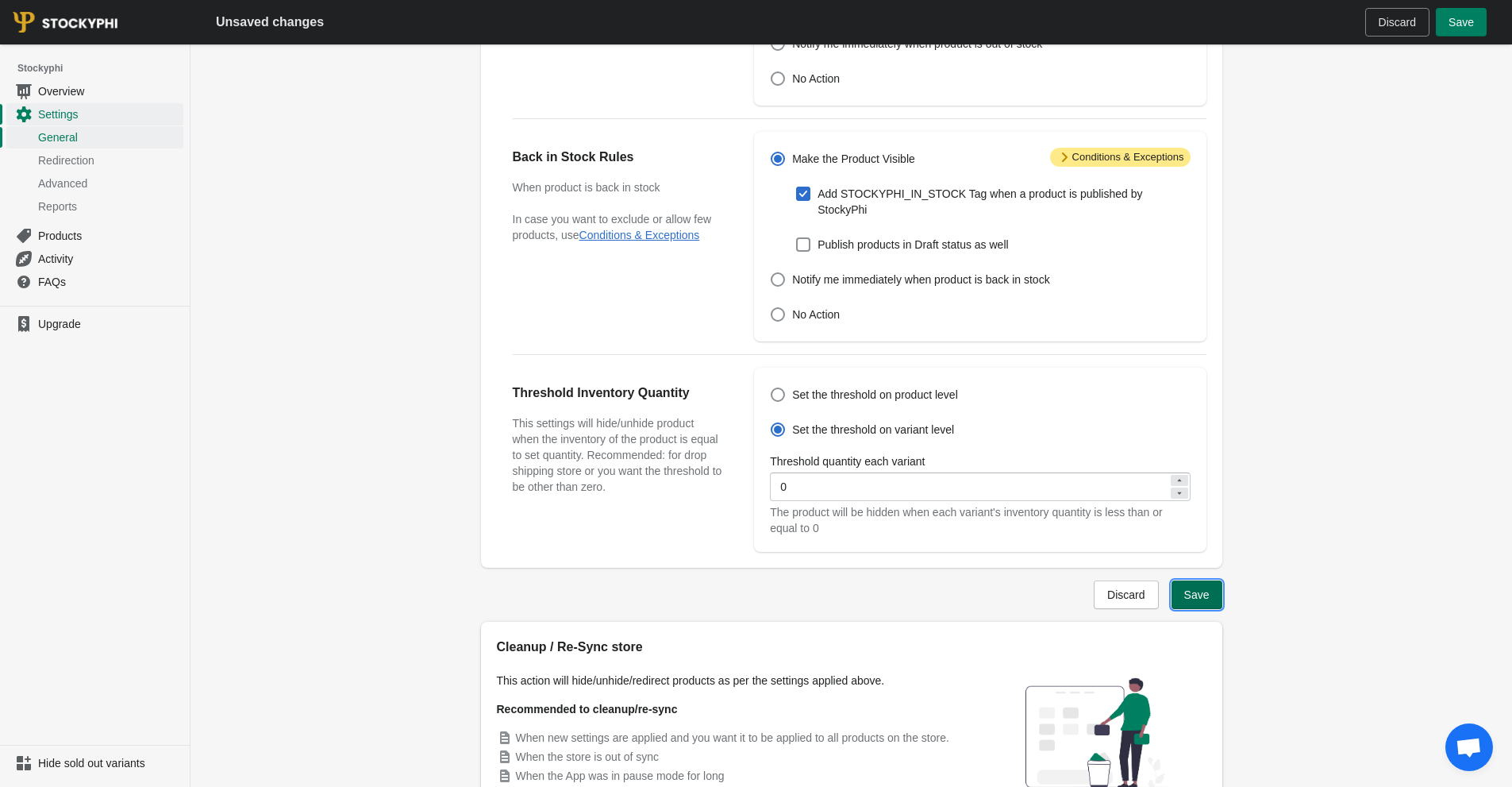
click at [1194, 588] on span "Save" at bounding box center [1197, 594] width 26 height 12
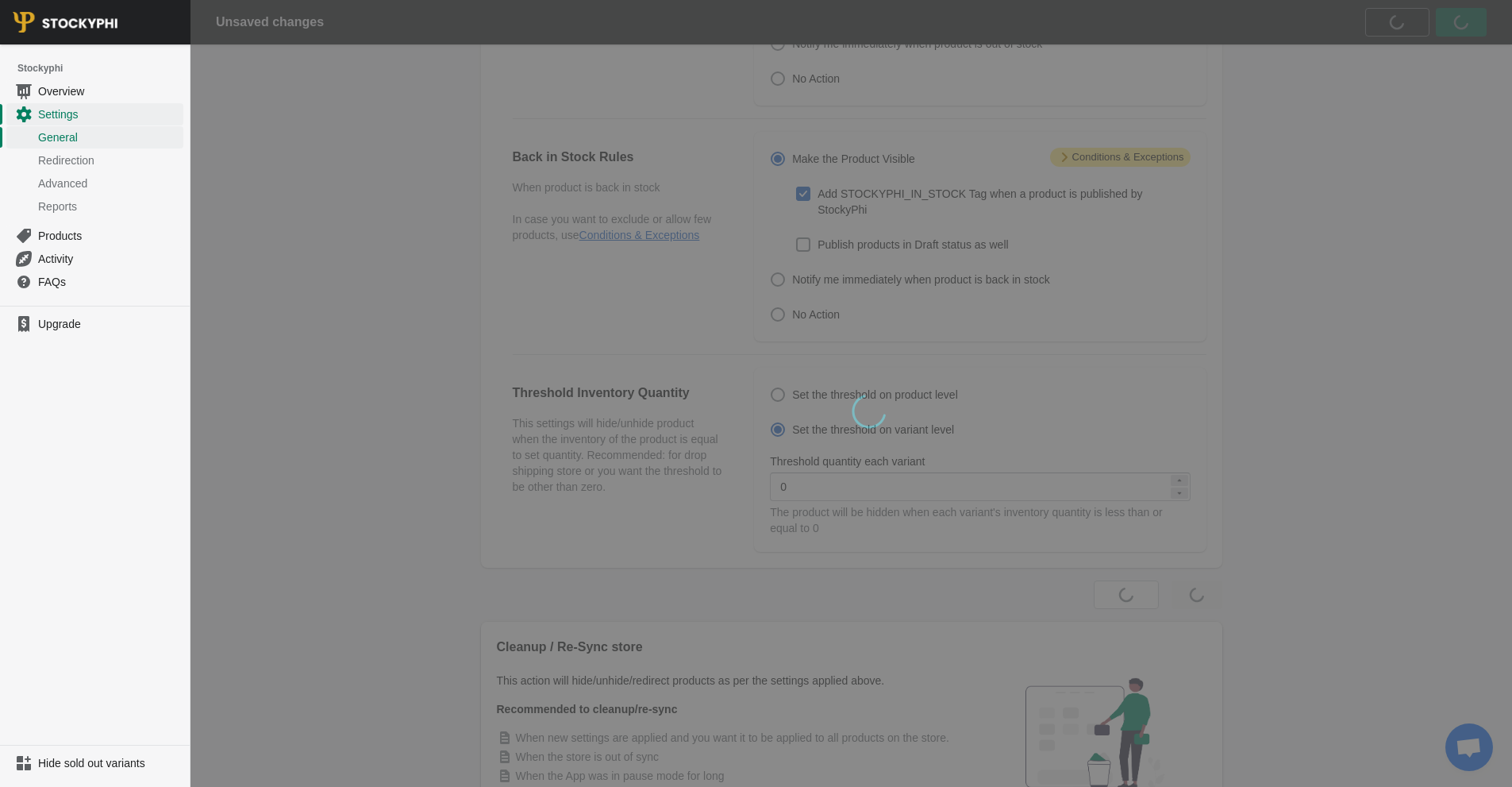
scroll to position [0, 0]
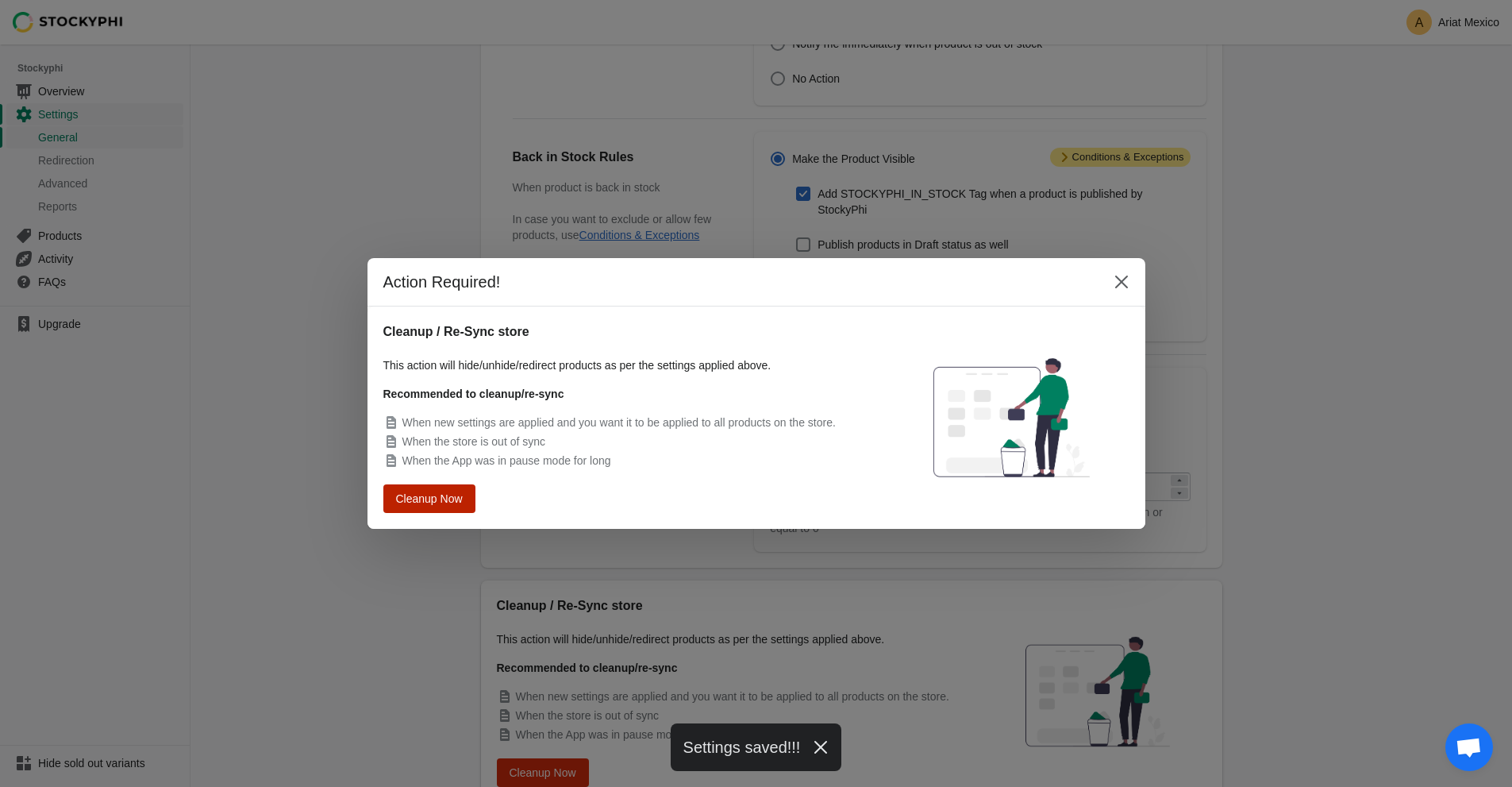
click at [460, 503] on span "Cleanup Now" at bounding box center [429, 499] width 60 height 11
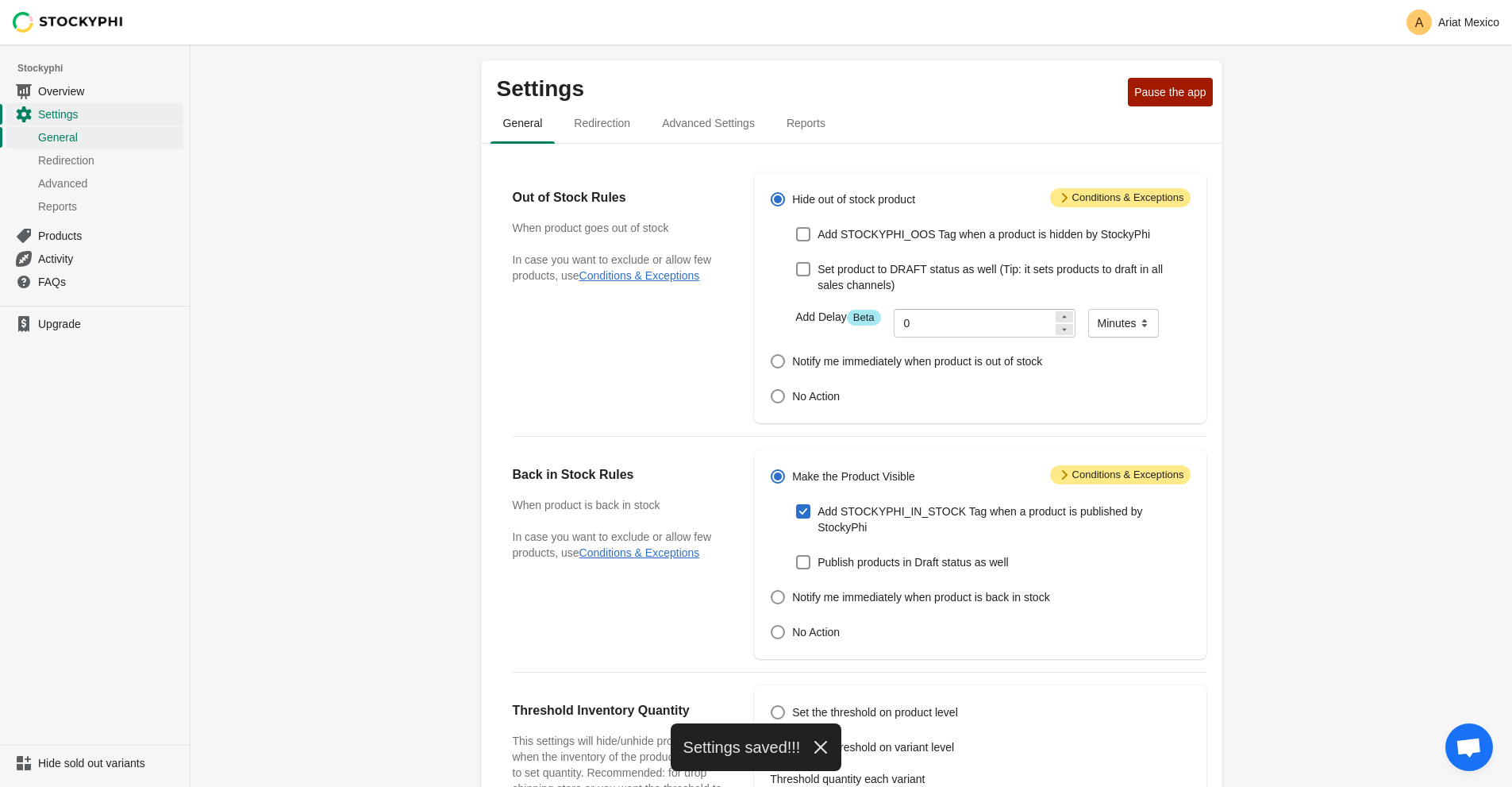
scroll to position [318, 0]
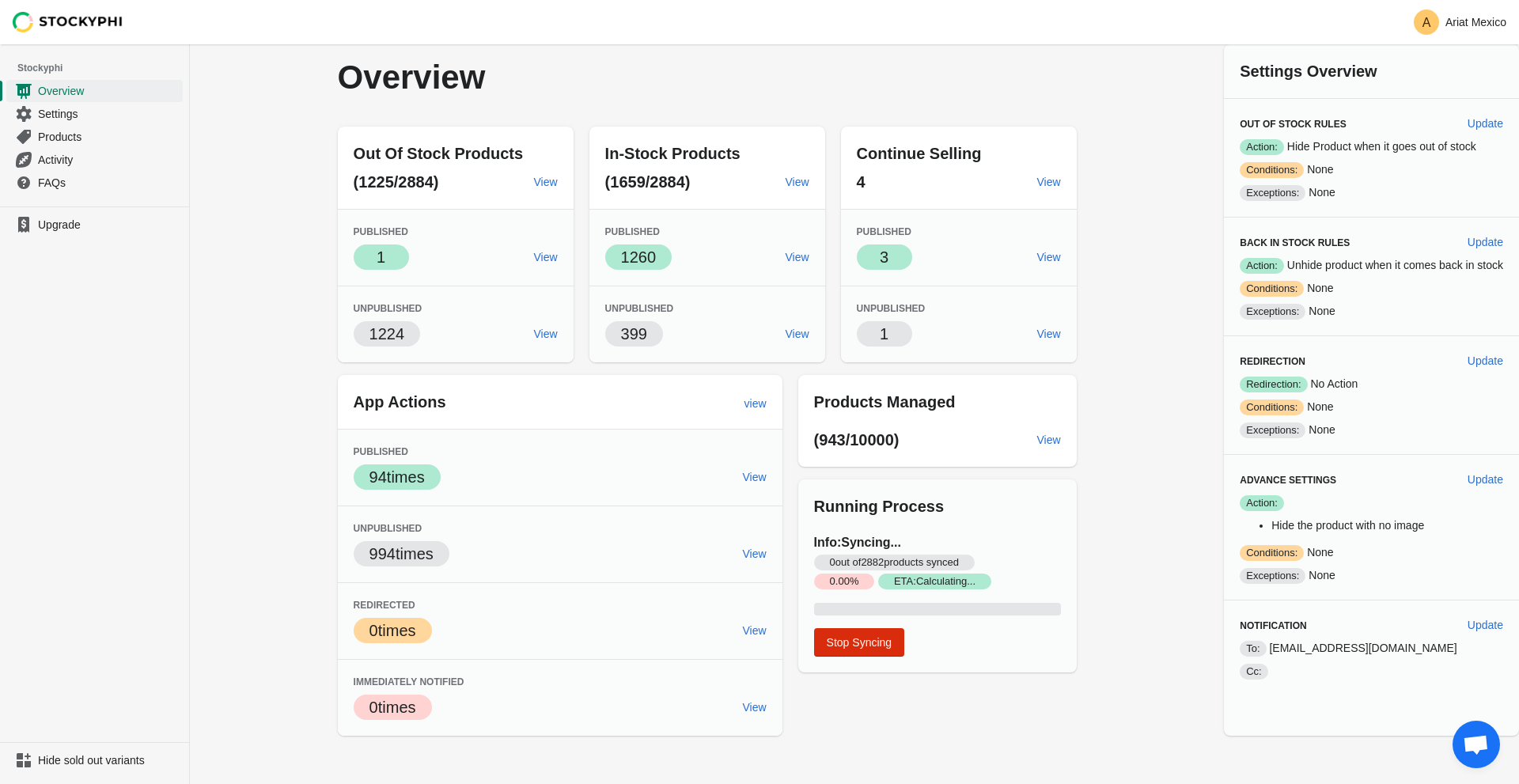
drag, startPoint x: 825, startPoint y: 561, endPoint x: 955, endPoint y: 547, distance: 130.8
click at [965, 561] on span "0 out of 2882 products synced" at bounding box center [894, 562] width 160 height 16
click at [892, 564] on span "0 out of 2882 products synced" at bounding box center [894, 562] width 160 height 16
click at [850, 532] on div "Info: Syncing... 0 out of 2882 products synced Critical 0.00 % Success ETA: Cal…" at bounding box center [937, 594] width 279 height 155
click at [849, 502] on span "Running Process" at bounding box center [879, 505] width 130 height 17
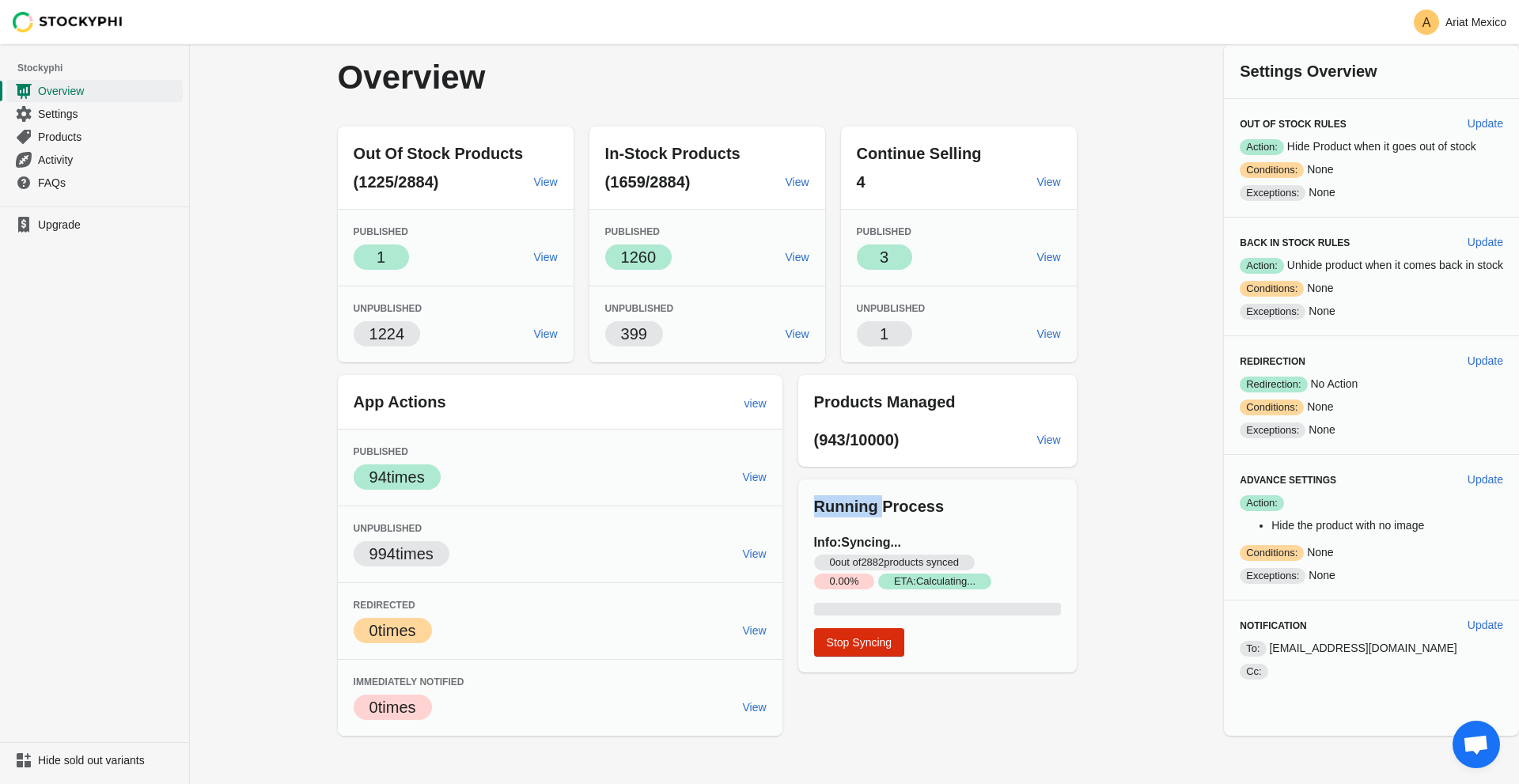
click at [849, 502] on span "Running Process" at bounding box center [879, 505] width 130 height 17
click at [925, 583] on span "Success ETA: Calculating..." at bounding box center [934, 581] width 114 height 16
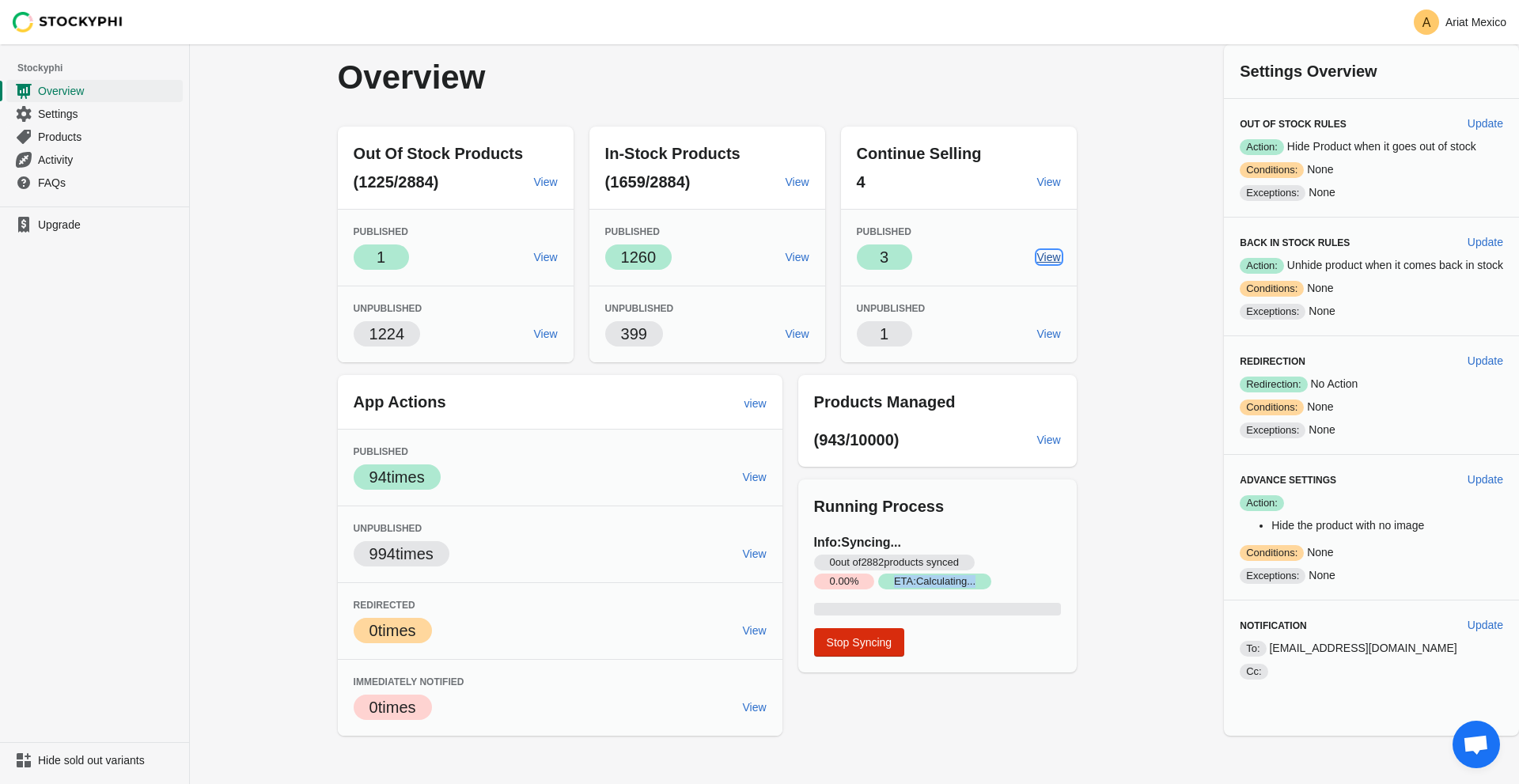
click at [1045, 257] on span "View" at bounding box center [1049, 257] width 24 height 12
click at [917, 499] on span "Running Process" at bounding box center [879, 505] width 130 height 17
click at [1051, 428] on link "View" at bounding box center [1049, 440] width 36 height 29
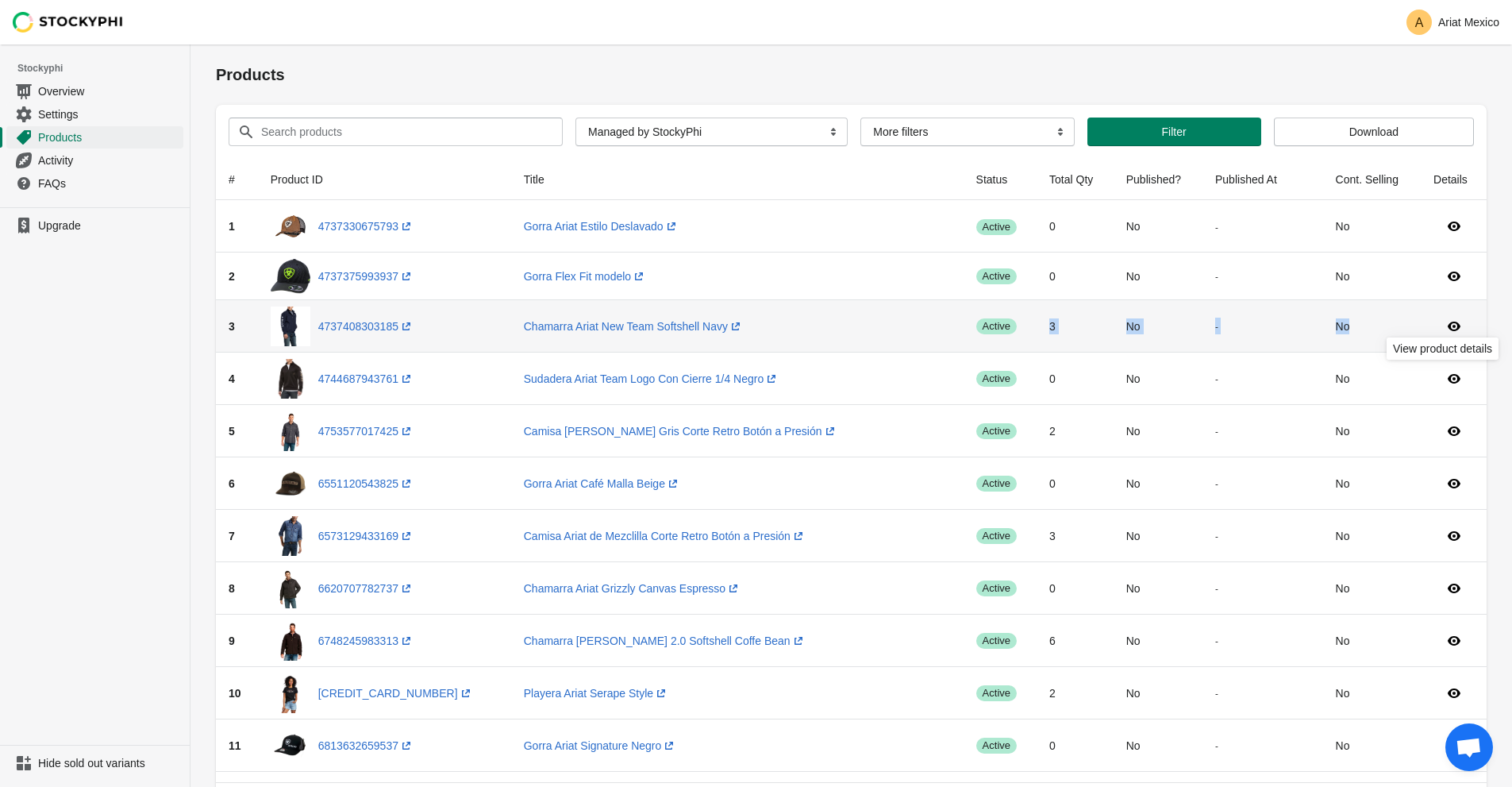
drag, startPoint x: 968, startPoint y: 328, endPoint x: 789, endPoint y: 259, distance: 191.8
click at [1426, 321] on tr "3 4737408303185 (opens a new window) Chamarra Ariat New Team Softshell Navy (op…" at bounding box center [850, 326] width 1271 height 53
click at [604, 320] on link "Chamarra Ariat New Team Softshell Navy (opens a new window)" at bounding box center [634, 326] width 220 height 12
drag, startPoint x: 722, startPoint y: 324, endPoint x: 399, endPoint y: 354, distance: 324.4
click at [511, 325] on td "Chamarra Ariat New Team Softshell Navy (opens a new window)" at bounding box center [737, 326] width 453 height 53
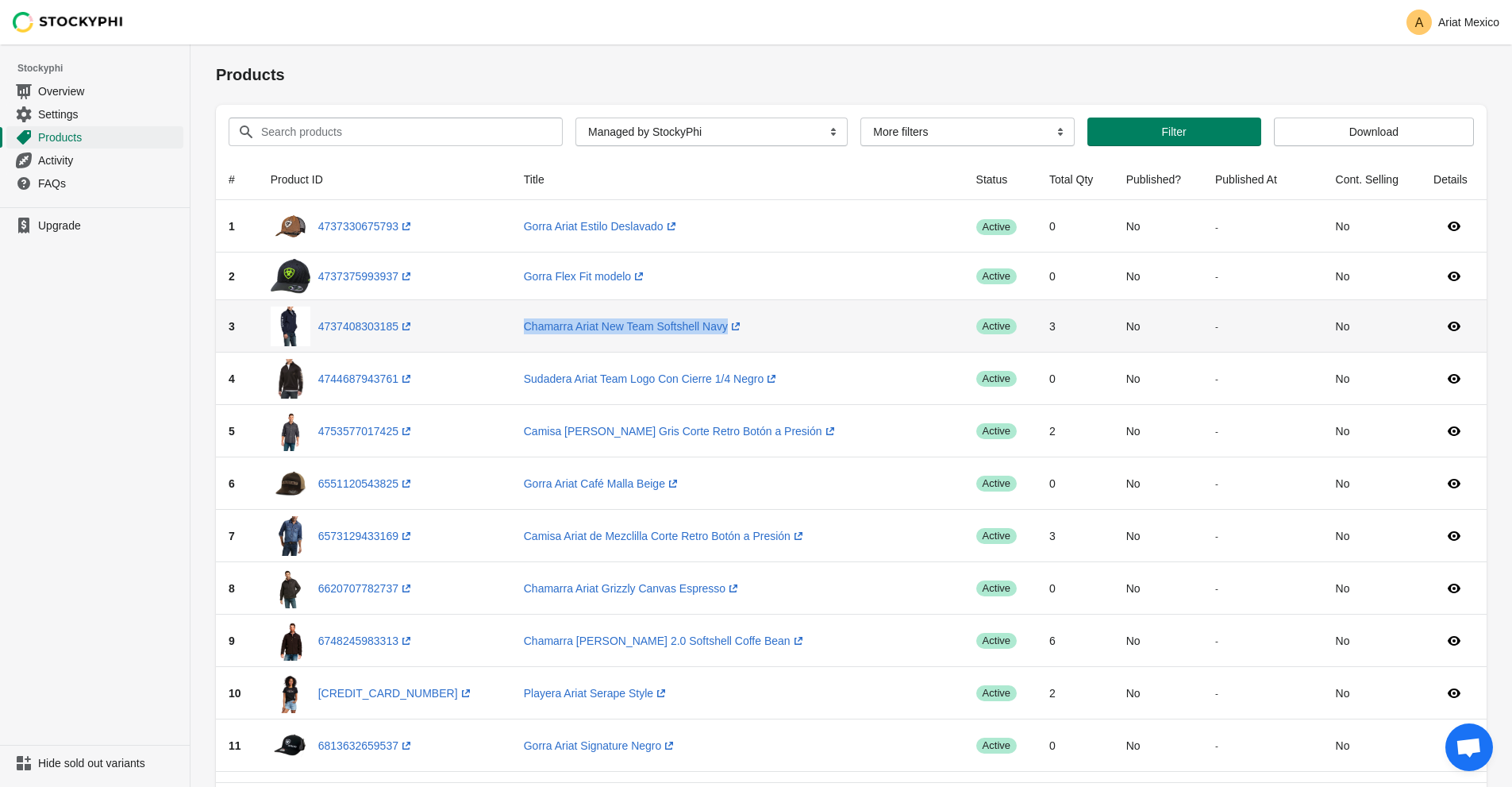
copy link "Chamarra Ariat New Team Softshell Navy (opens a new window)"
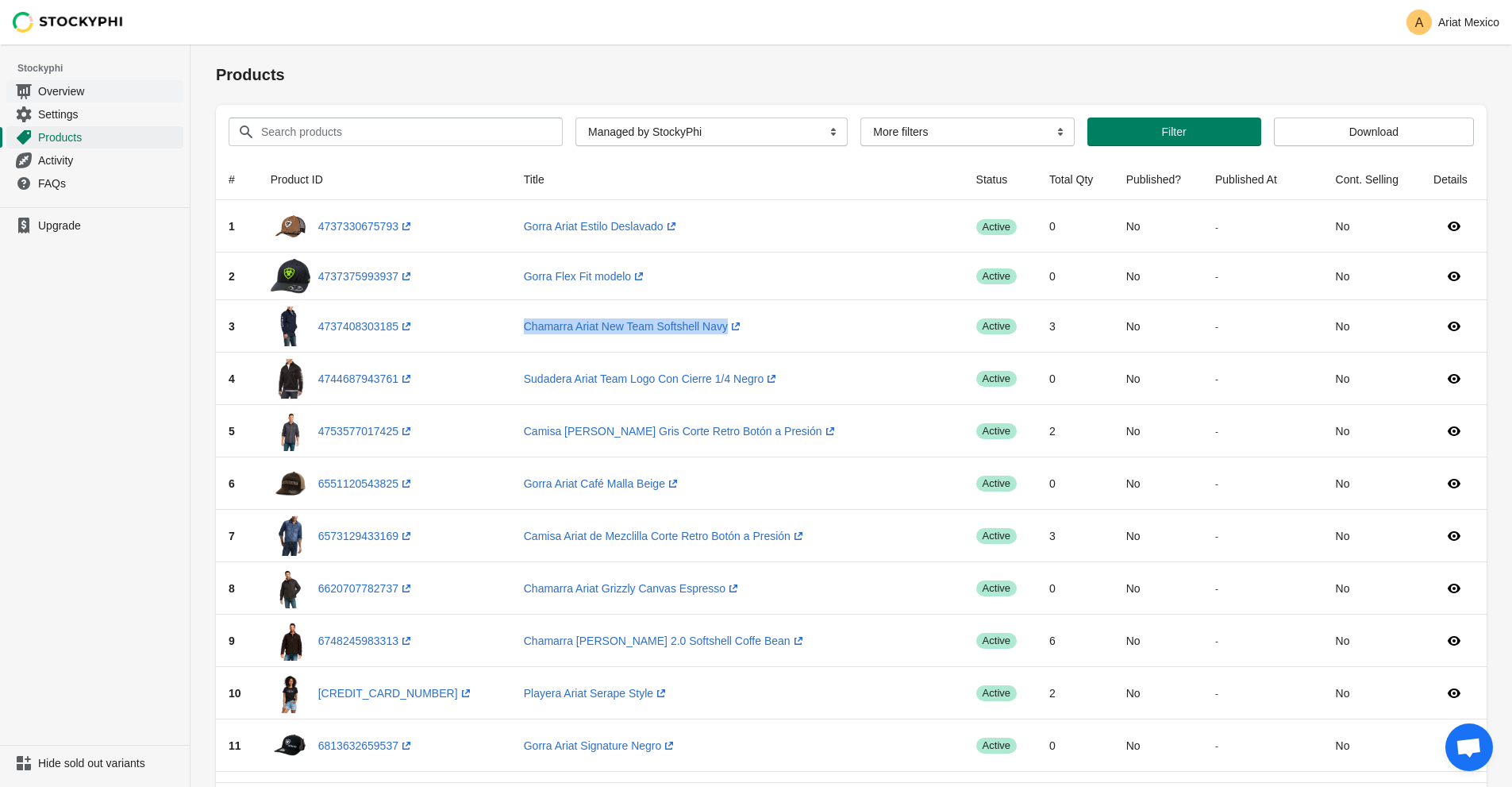
click at [49, 89] on span "Overview" at bounding box center [109, 91] width 142 height 16
